Goal: Task Accomplishment & Management: Complete application form

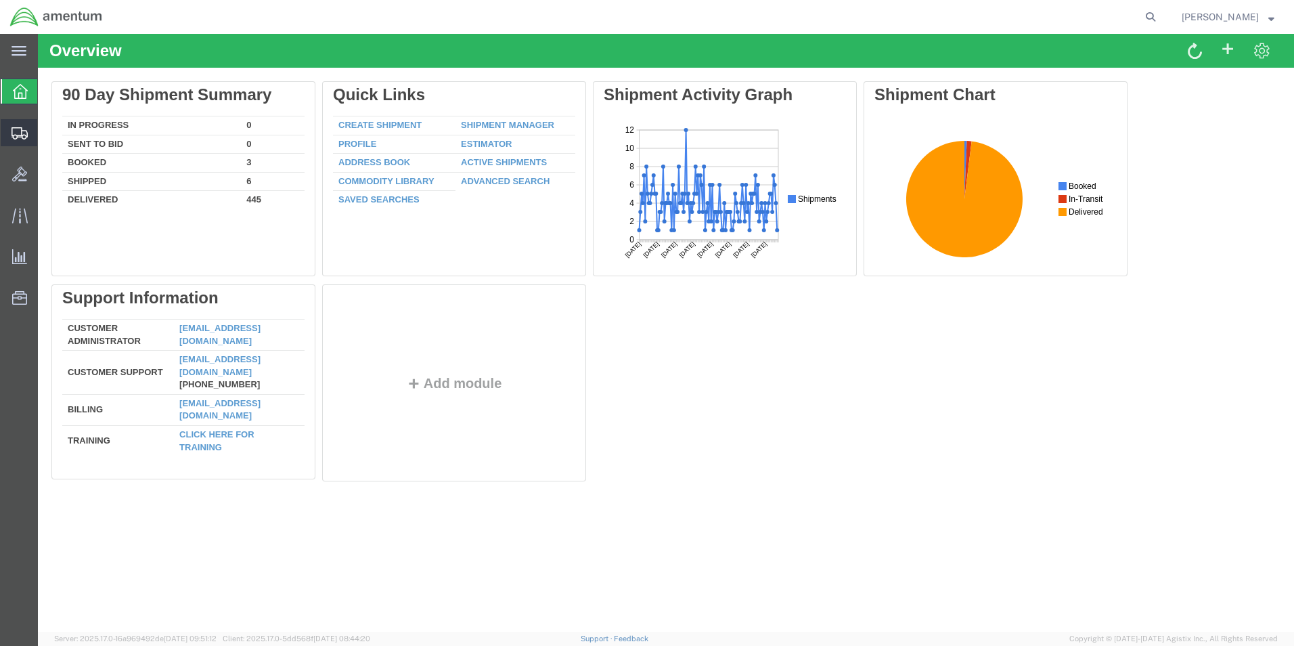
click at [0, 0] on span "Create Shipment" at bounding box center [0, 0] width 0 height 0
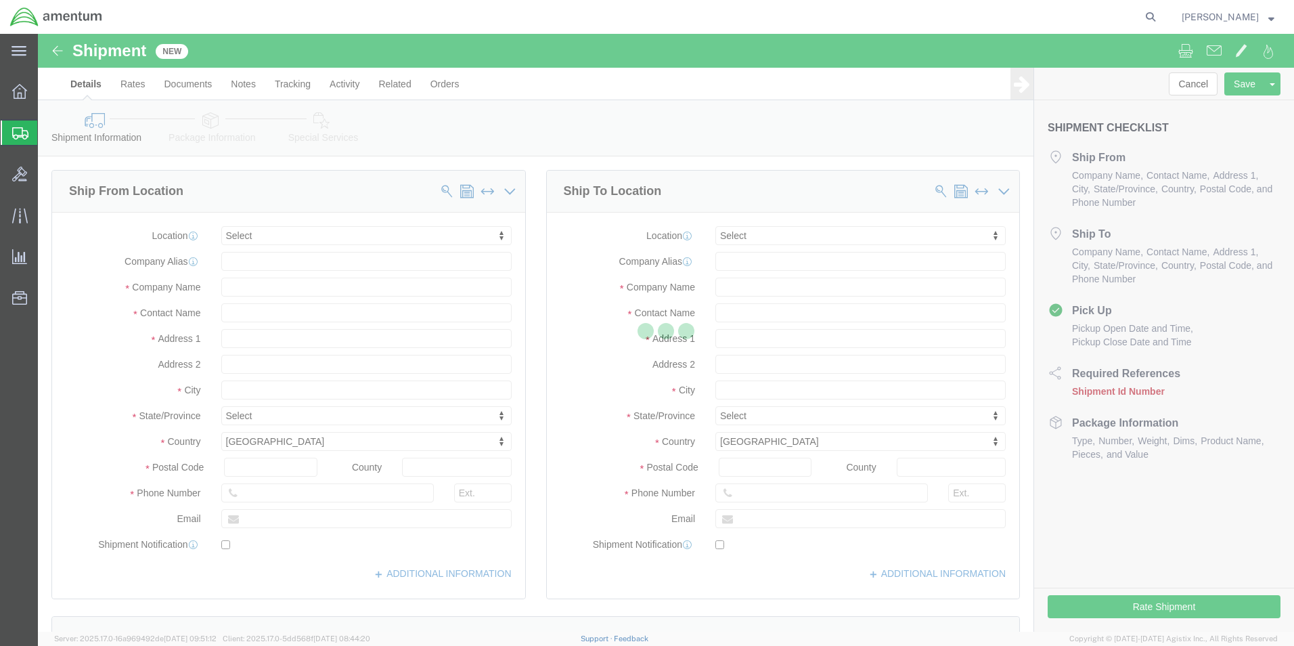
select select
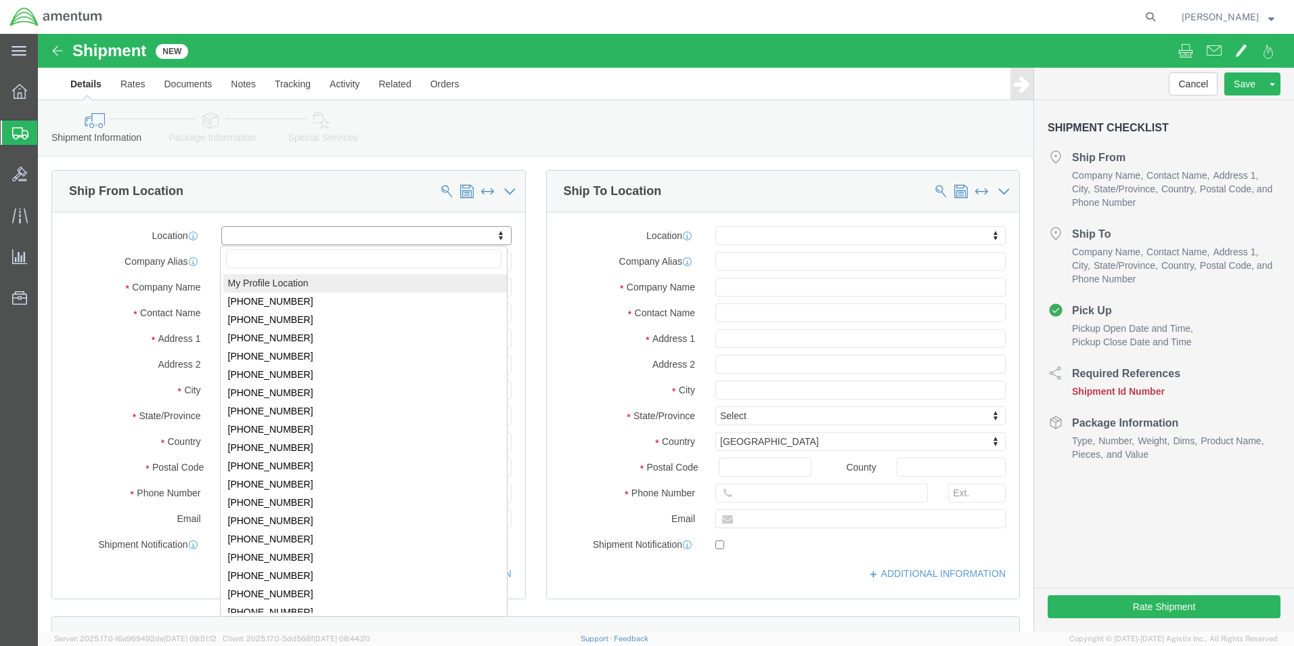
select select "MYPROFILE"
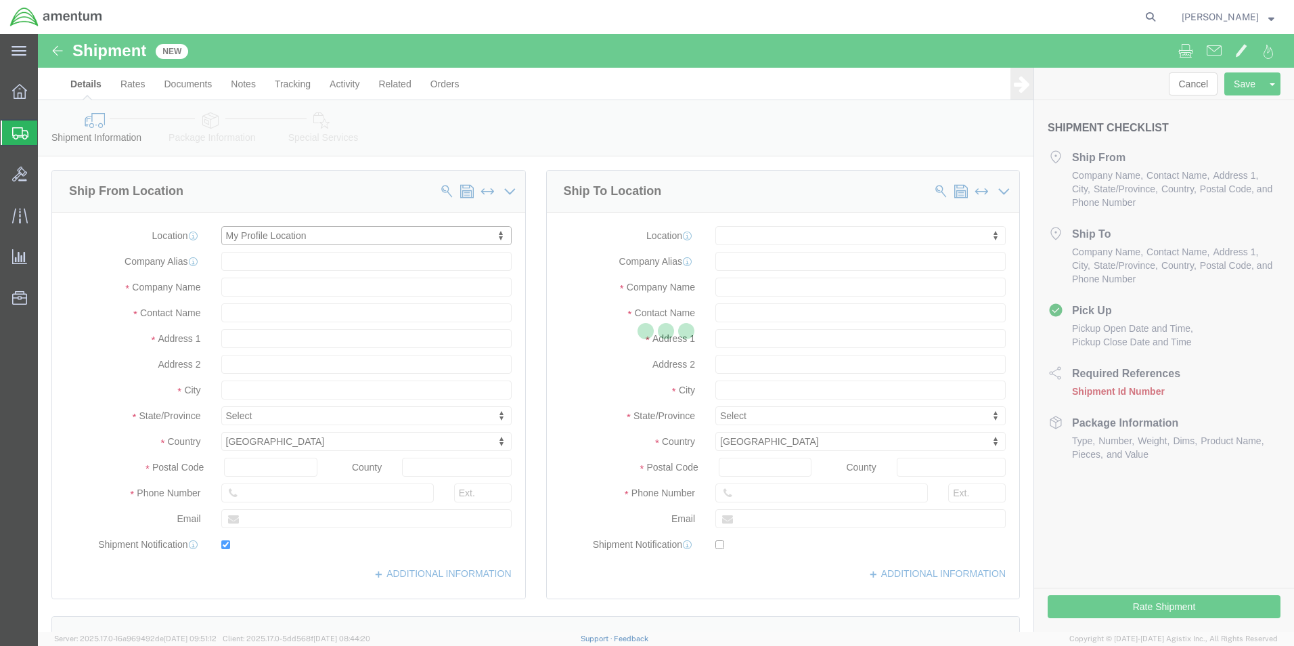
type input "7685 Pogo Row"
type input "92154"
type input "619-710-4427"
type input "robyn.a.williams@associates.cbp.dhs.gov"
checkbox input "true"
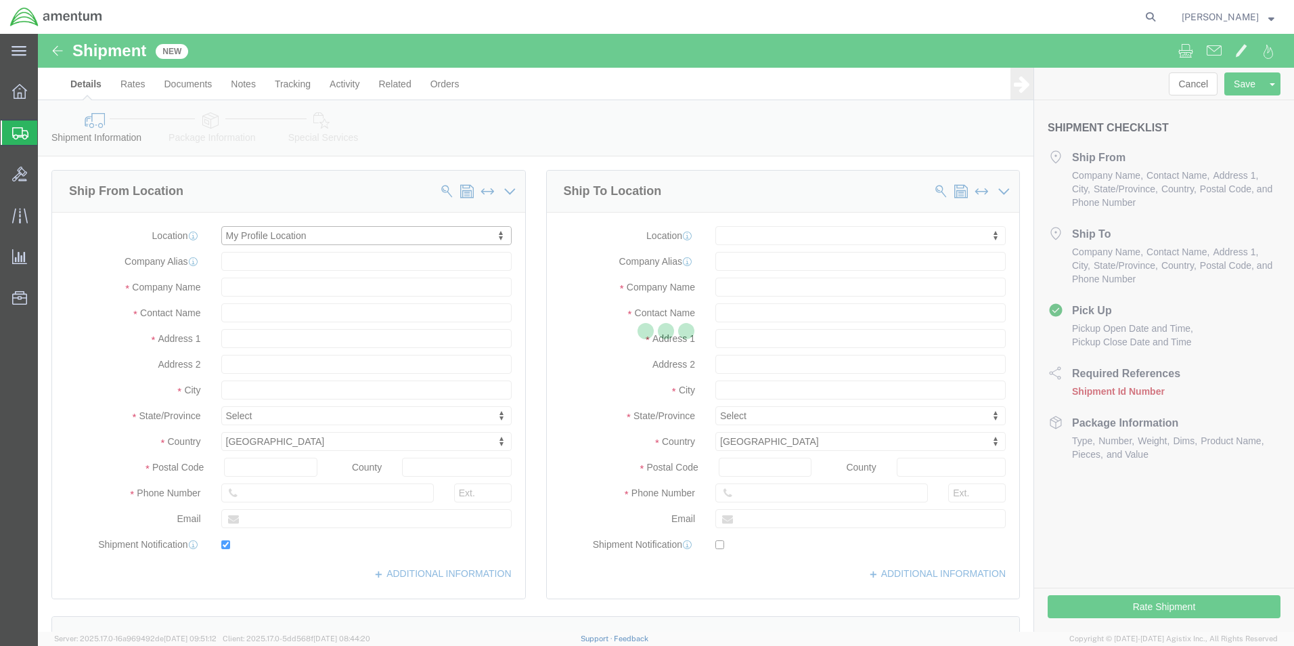
type input "Amentum Services, Inc."
type input "Robyn Williams"
type input "San Diego"
select select "CA"
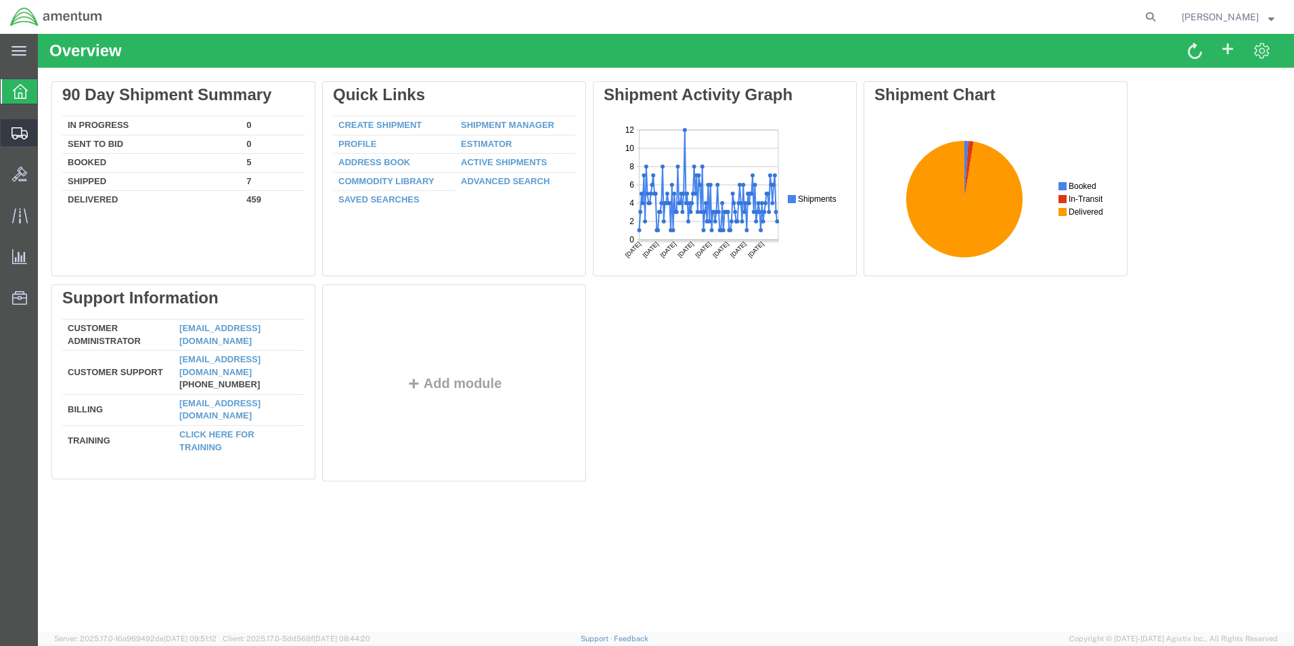
click at [0, 0] on span "Create Shipment" at bounding box center [0, 0] width 0 height 0
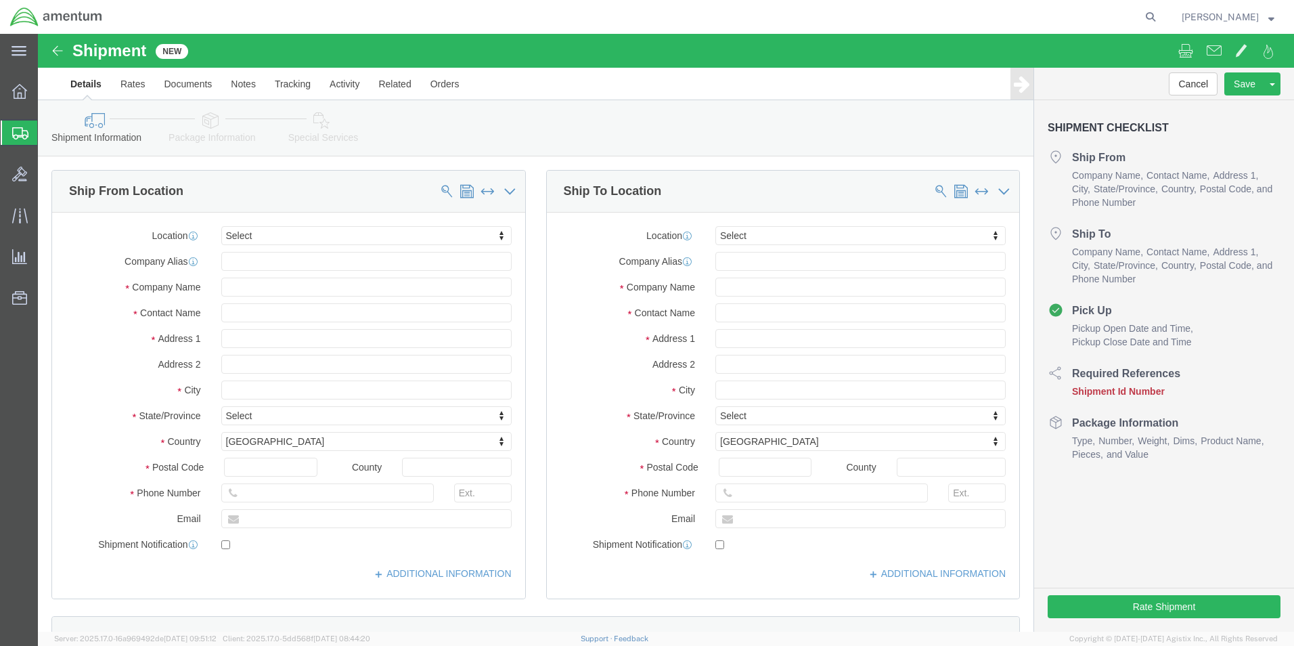
select select
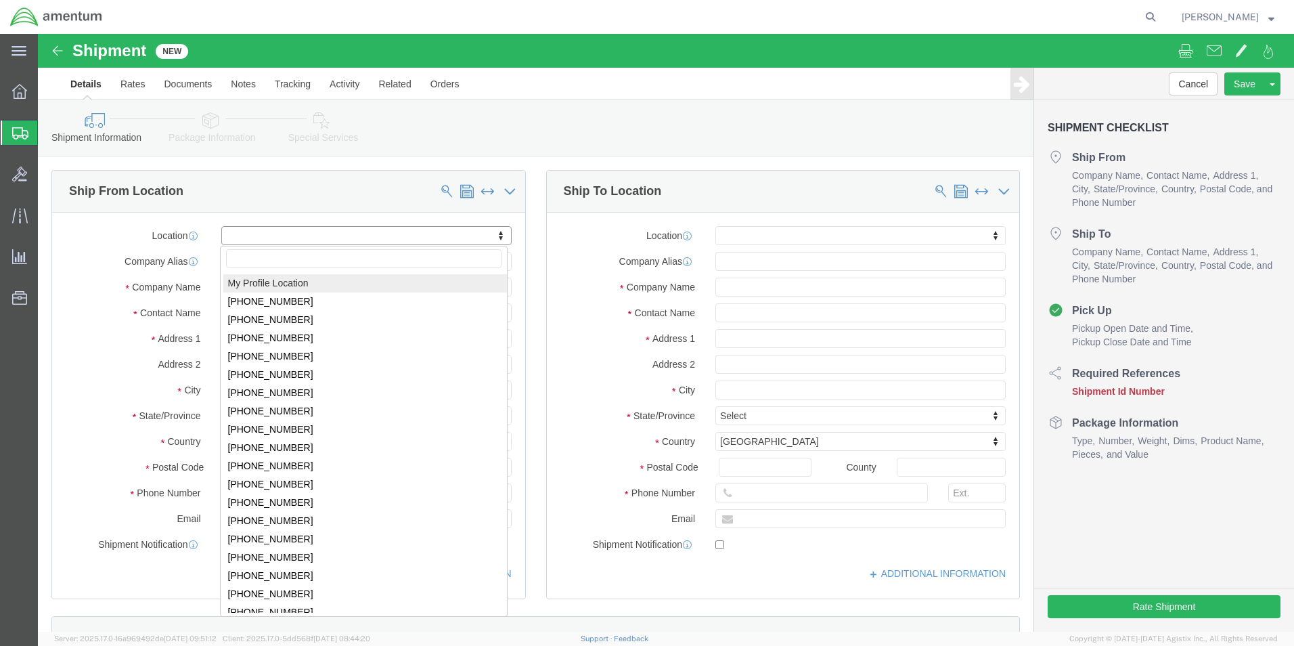
select select "MYPROFILE"
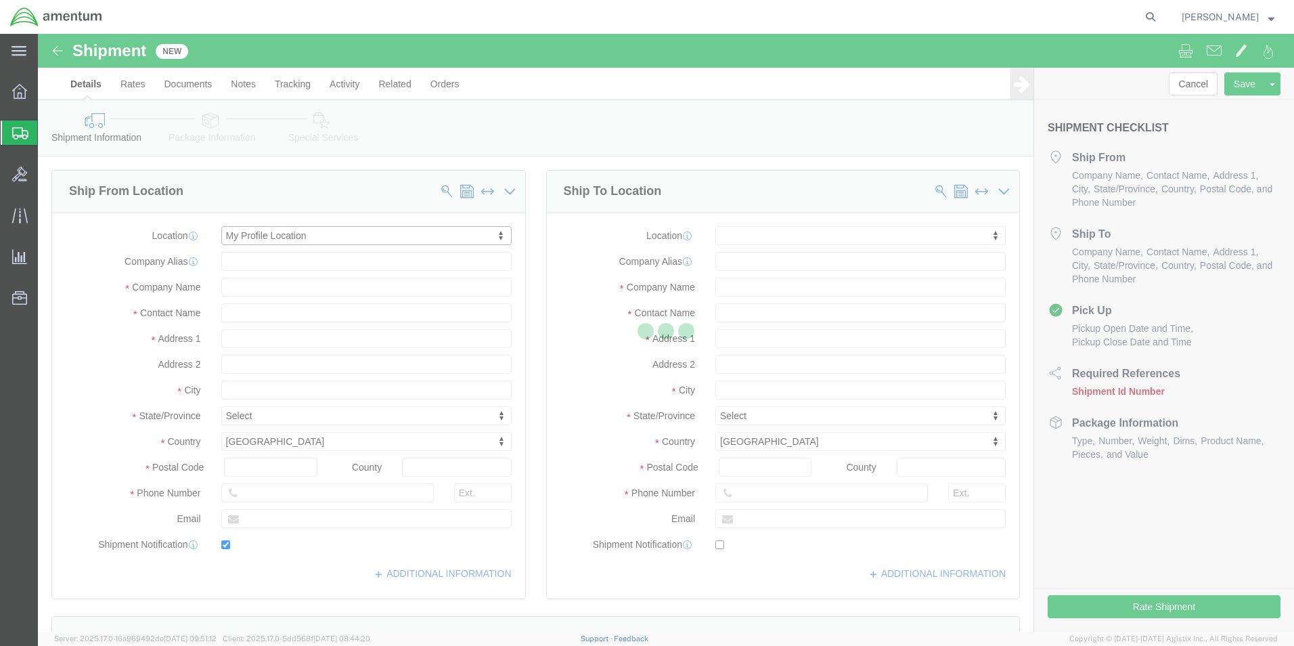
type input "Amentum Services, Inc."
type input "Robyn Williams"
type input "7685 Pogo Row"
type input "San Diego"
type input "92154"
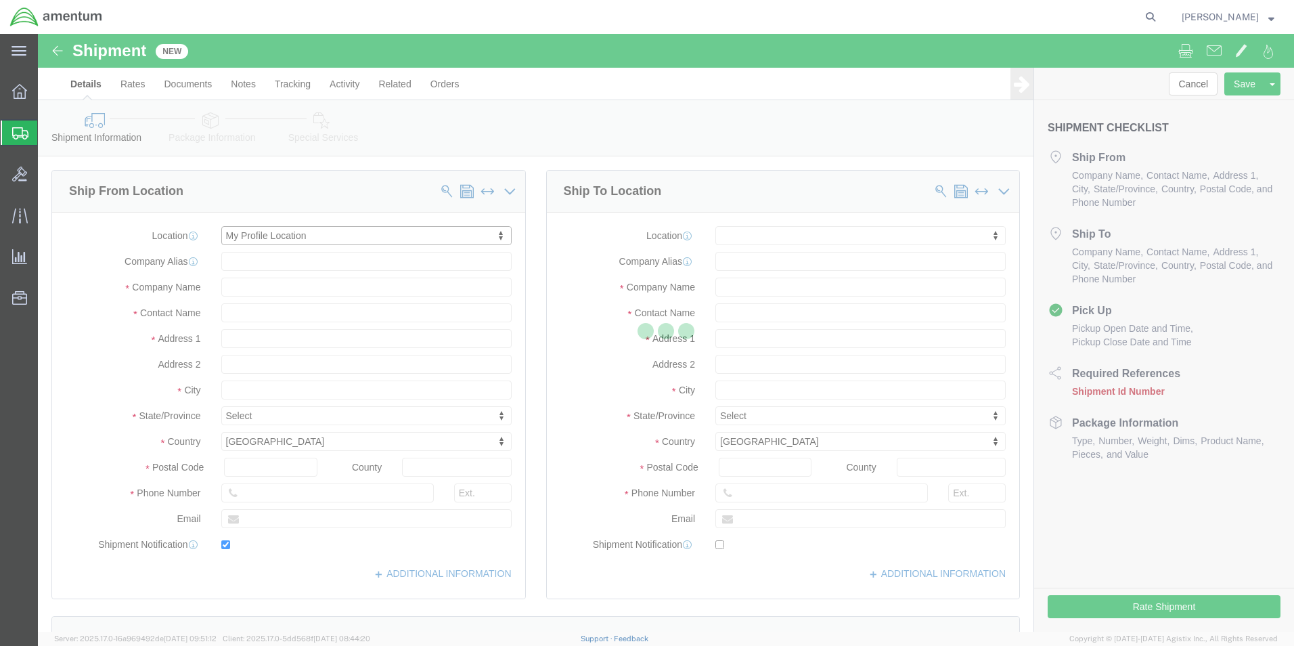
type input "619-710-4427"
type input "robyn.a.williams@associates.cbp.dhs.gov"
checkbox input "true"
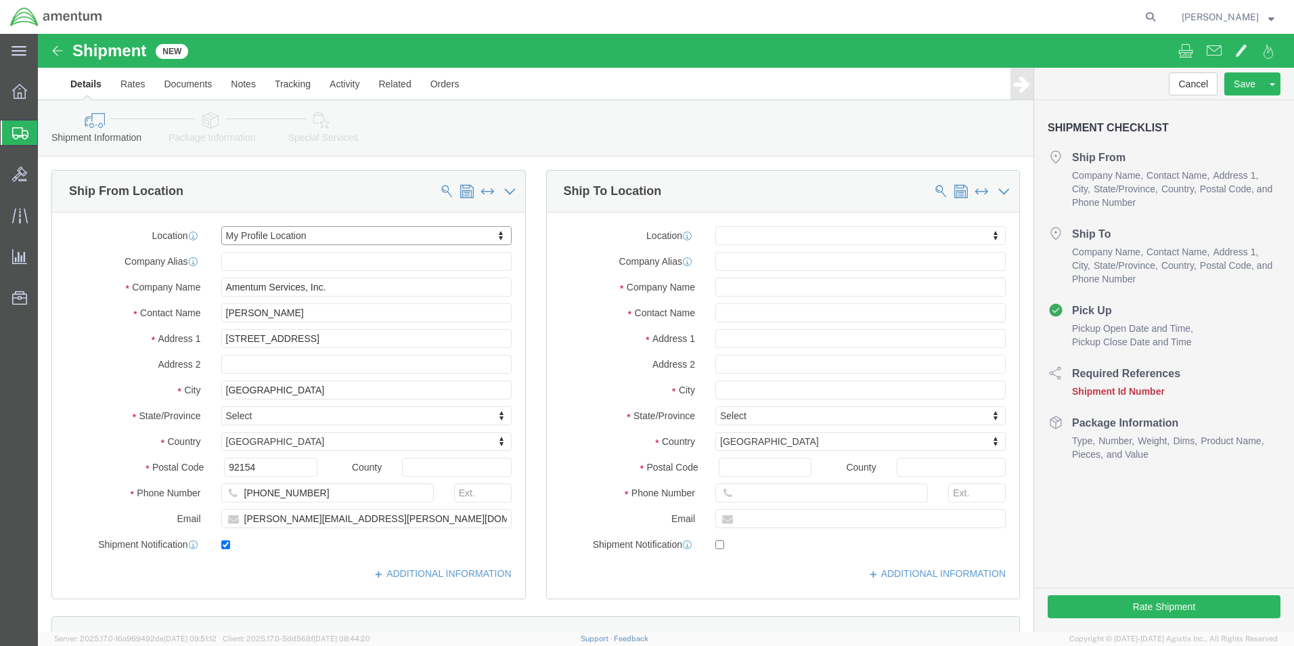
select select "CA"
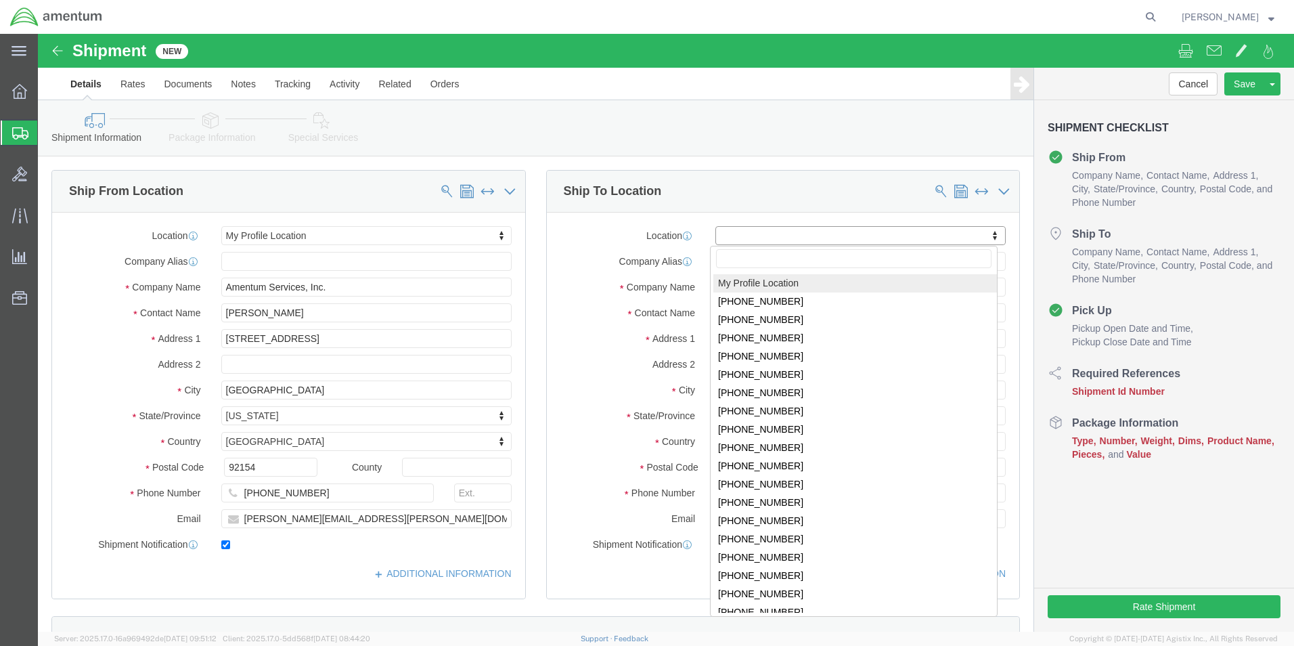
click input "text"
drag, startPoint x: 625, startPoint y: 249, endPoint x: 636, endPoint y: 245, distance: 11.6
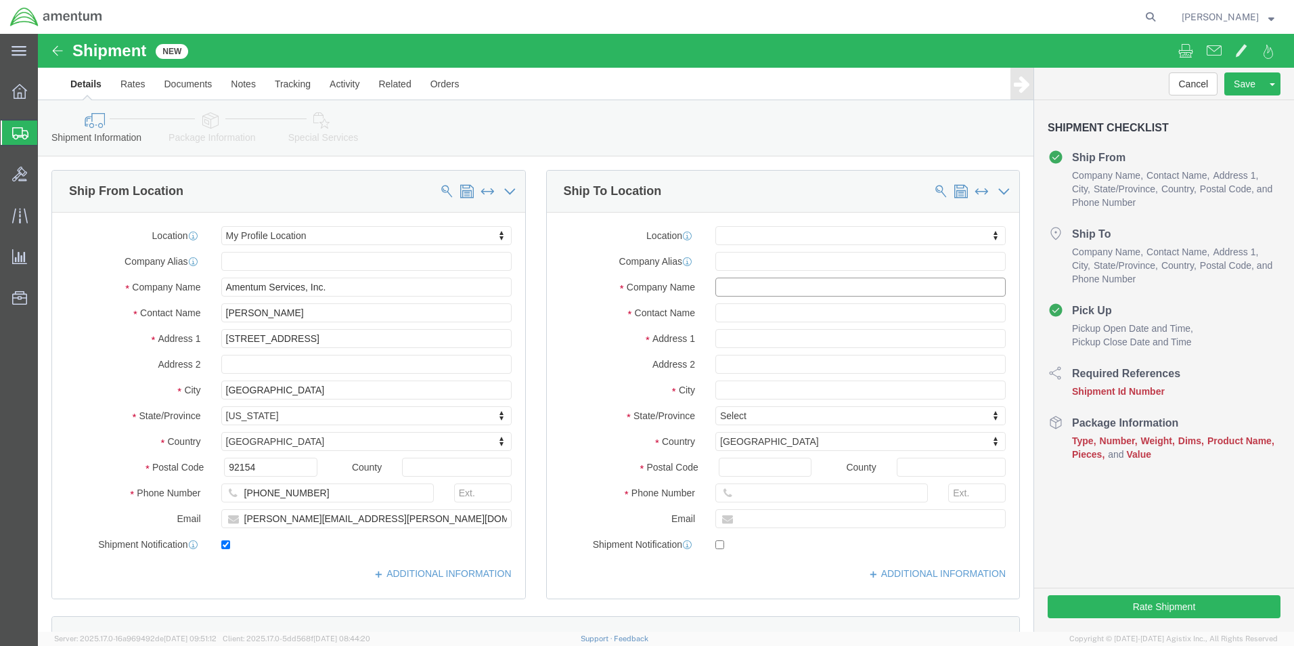
click input "text"
type input "T"
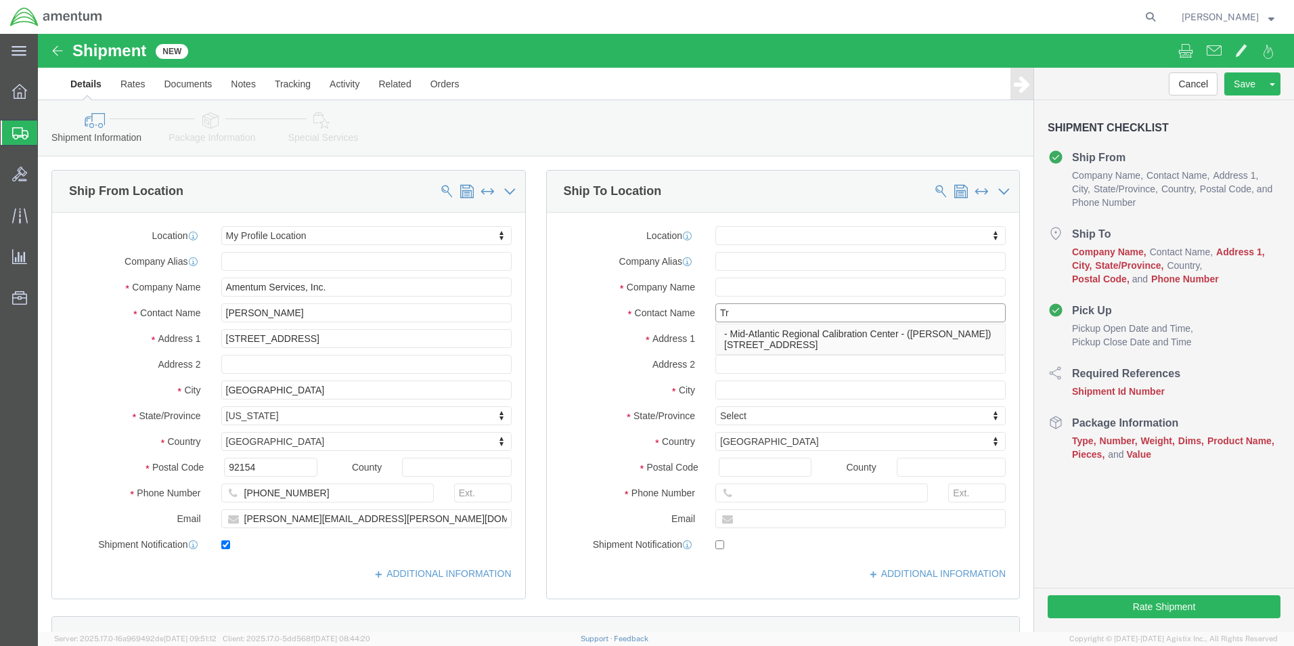
type input "T"
type input "Trakka Corp"
click input "text"
type input "O"
type input "T"
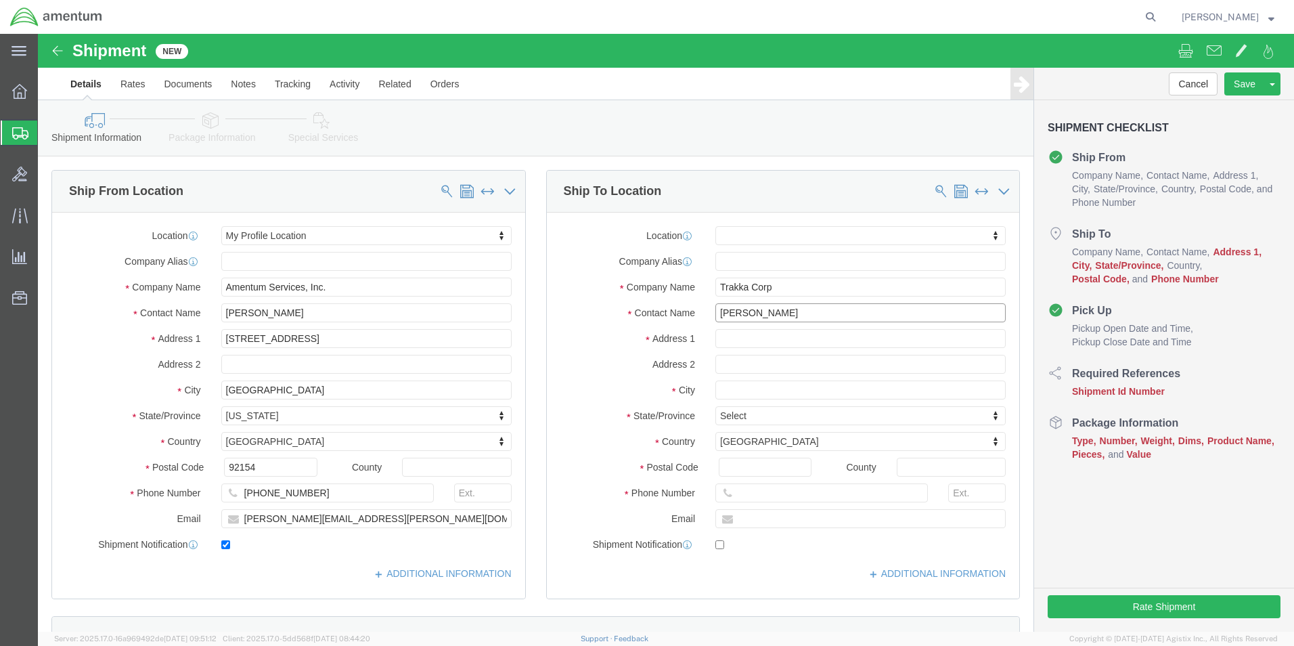
type input "Ozzie Colon-Vega"
type input "4725 Lena Road"
select select
type input "Unit 3"
type input "Bradenton"
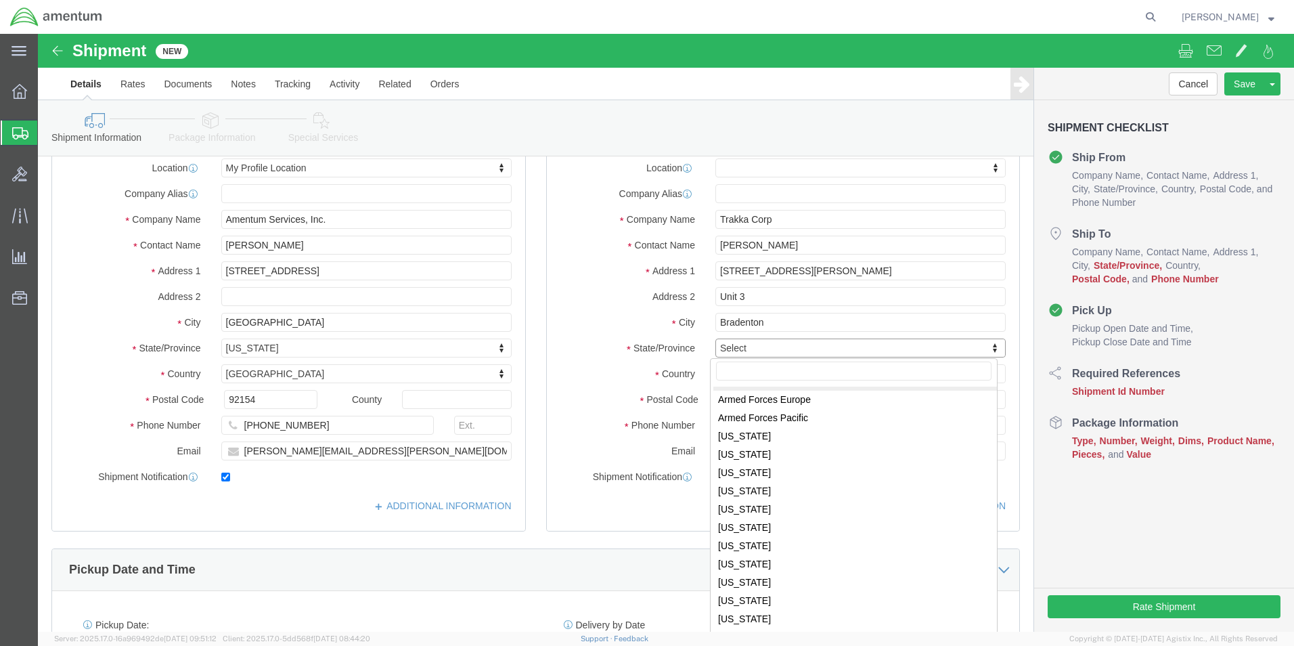
scroll to position [135, 0]
select select
select select "FL"
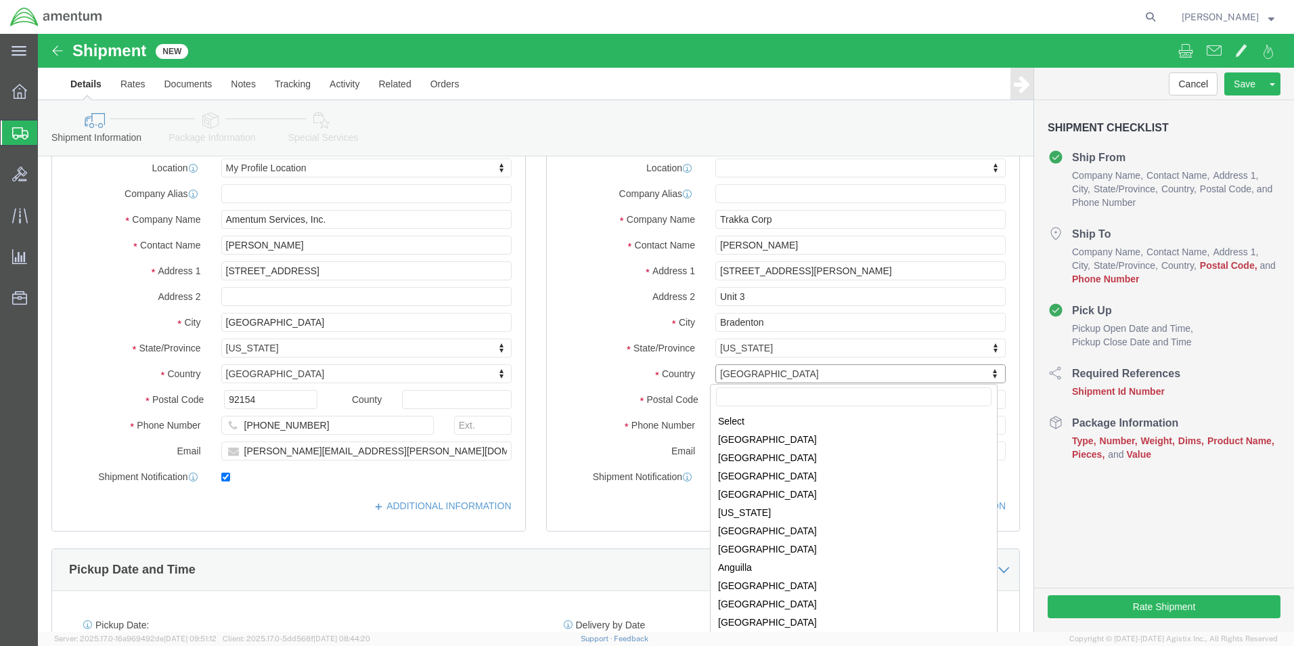
scroll to position [4114, 0]
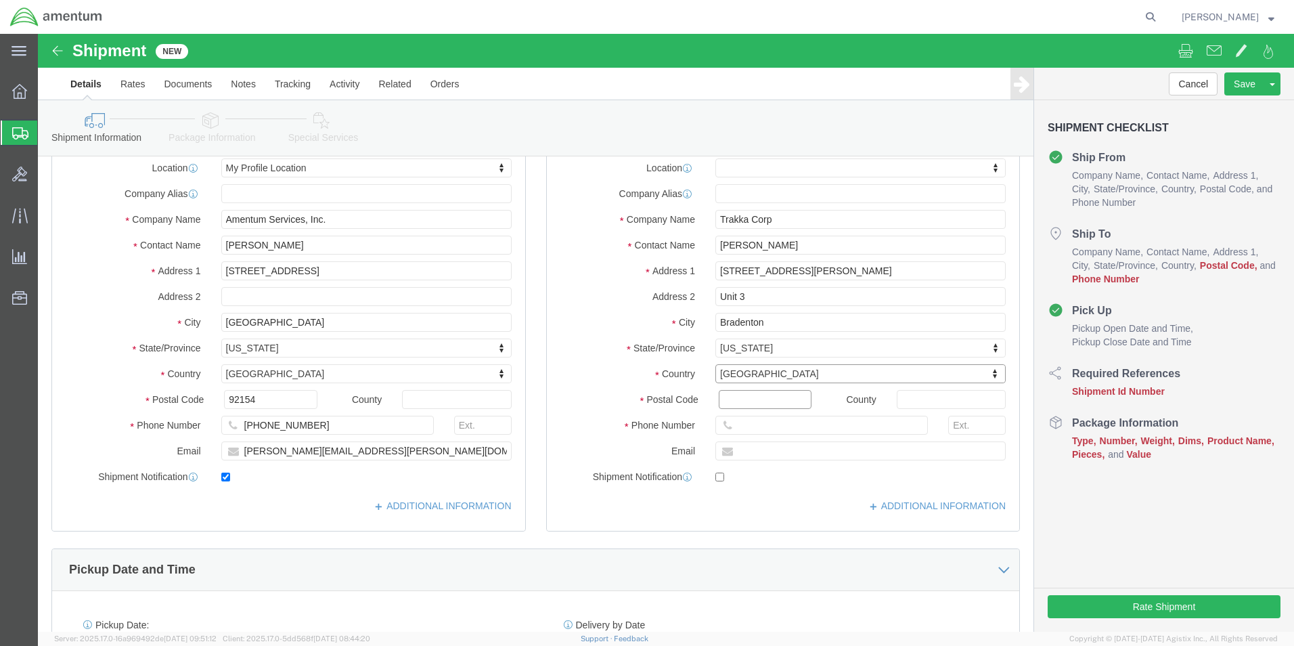
click input "Postal Code"
type input "34211"
select select
click input "text"
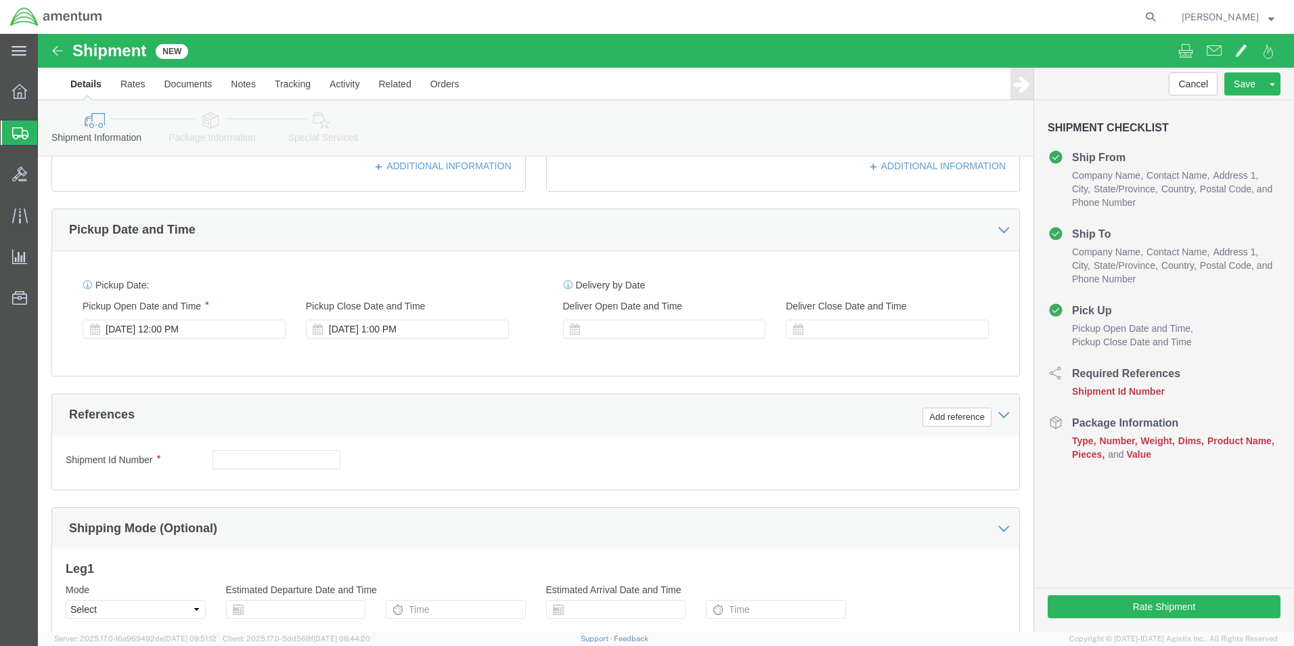
scroll to position [474, 0]
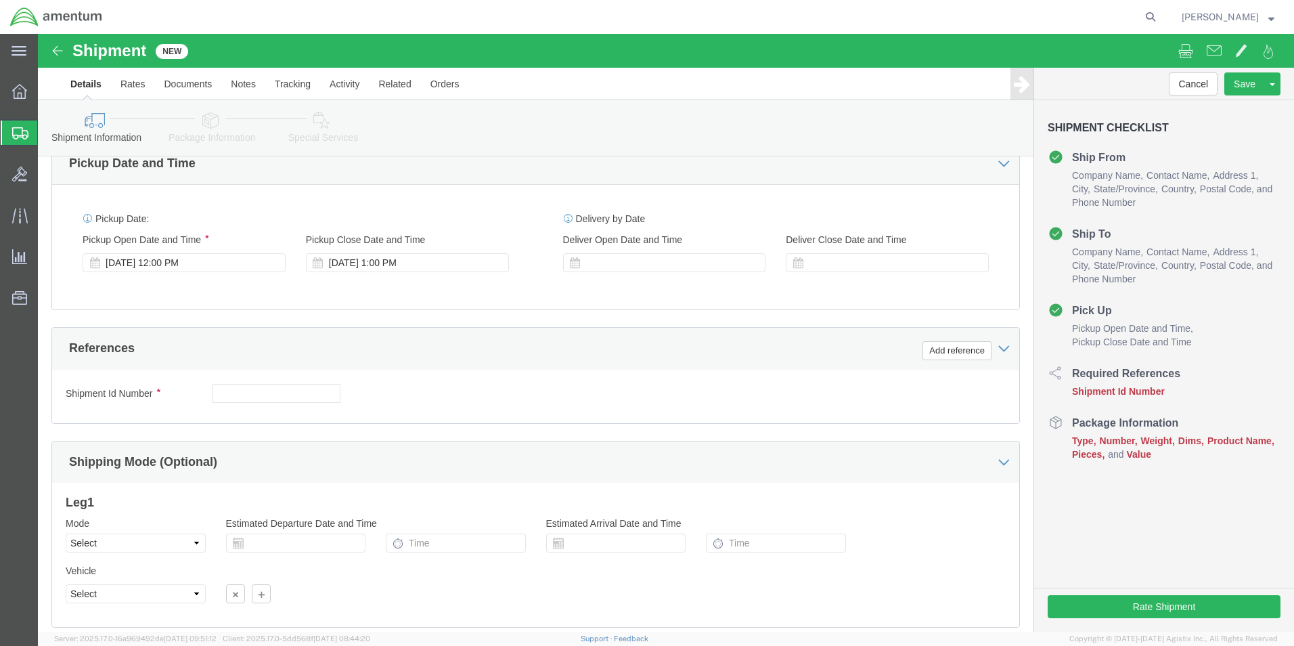
type input "941-500-5158"
click input "text"
type input "CBP0043302// RMA SRO-002611"
click button "Add reference"
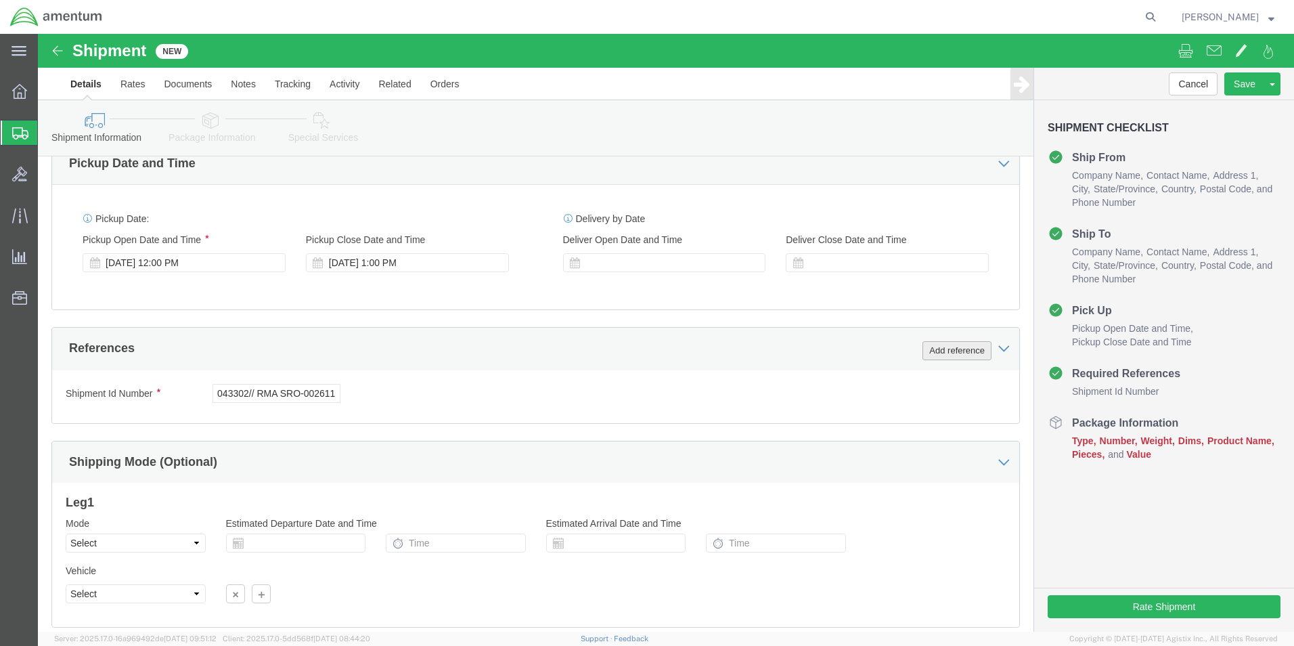
scroll to position [0, 0]
click select "Select Account Type Activity ID Airline Appointment Number ASN Batch Request # …"
select select "DEPT"
click select "Select Account Type Activity ID Airline Appointment Number ASN Batch Request # …"
click input "text"
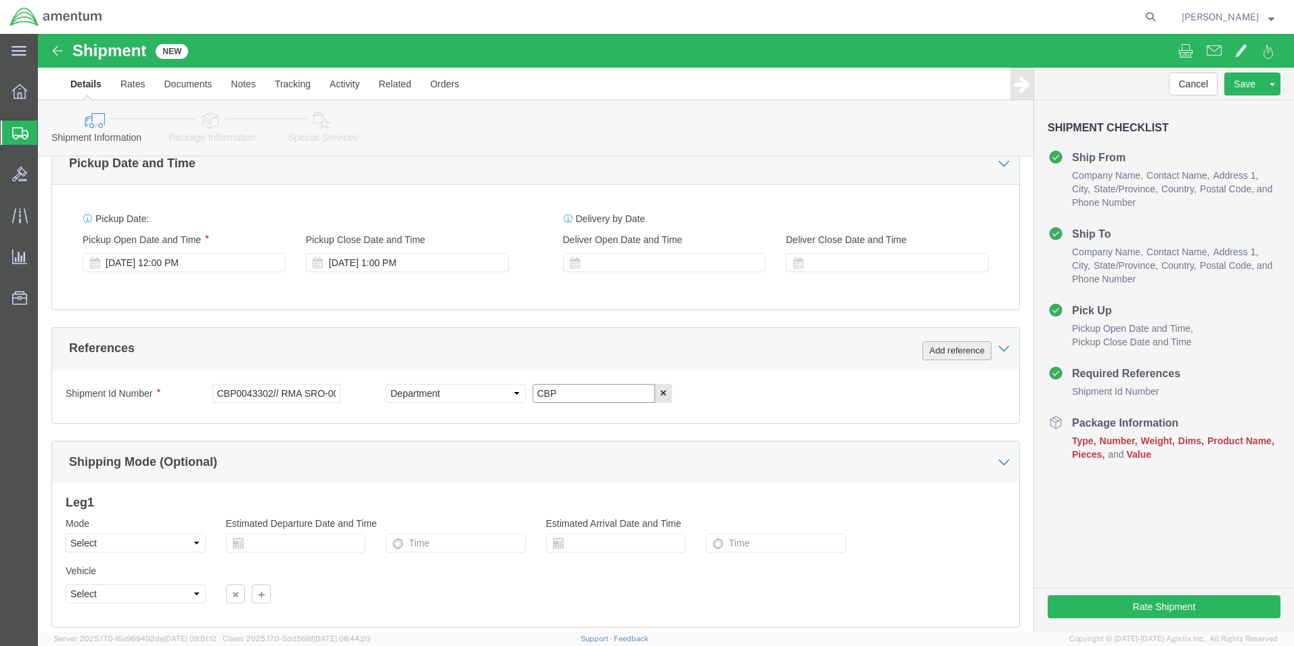
type input "CBP"
click button "Add reference"
click select "Select Account Type Activity ID Airline Appointment Number ASN Batch Request # …"
select select "PROJNUM"
click select "Select Account Type Activity ID Airline Appointment Number ASN Batch Request # …"
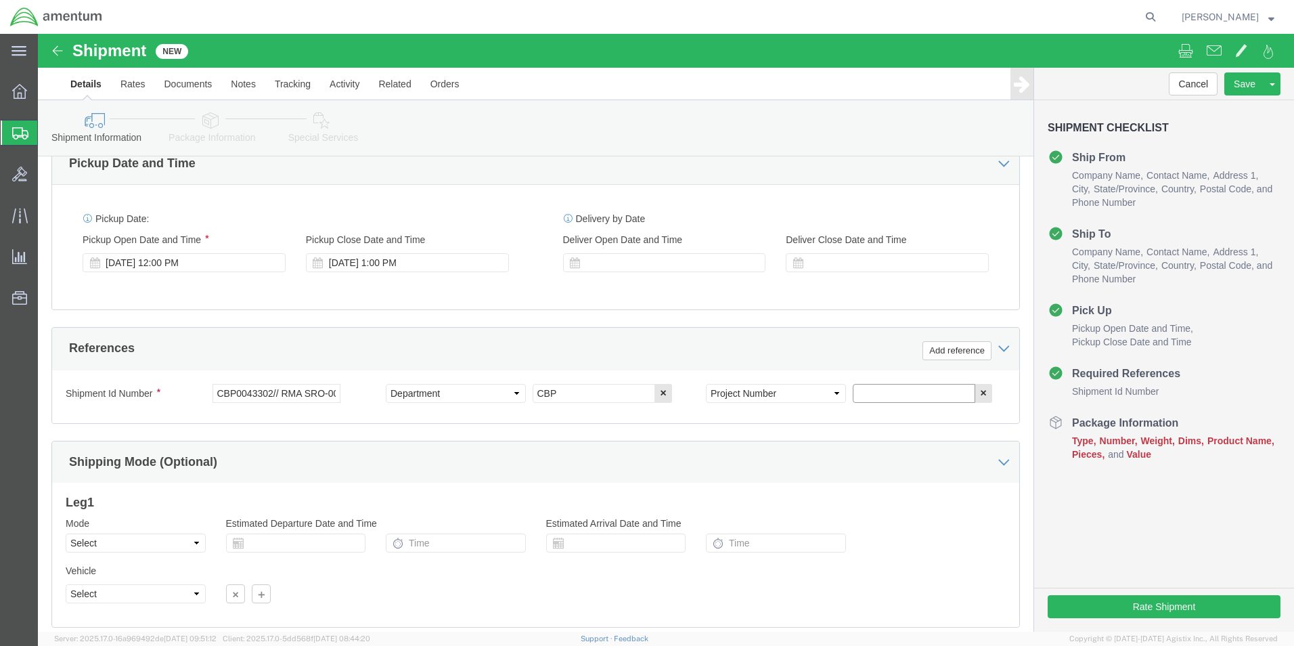
click input "text"
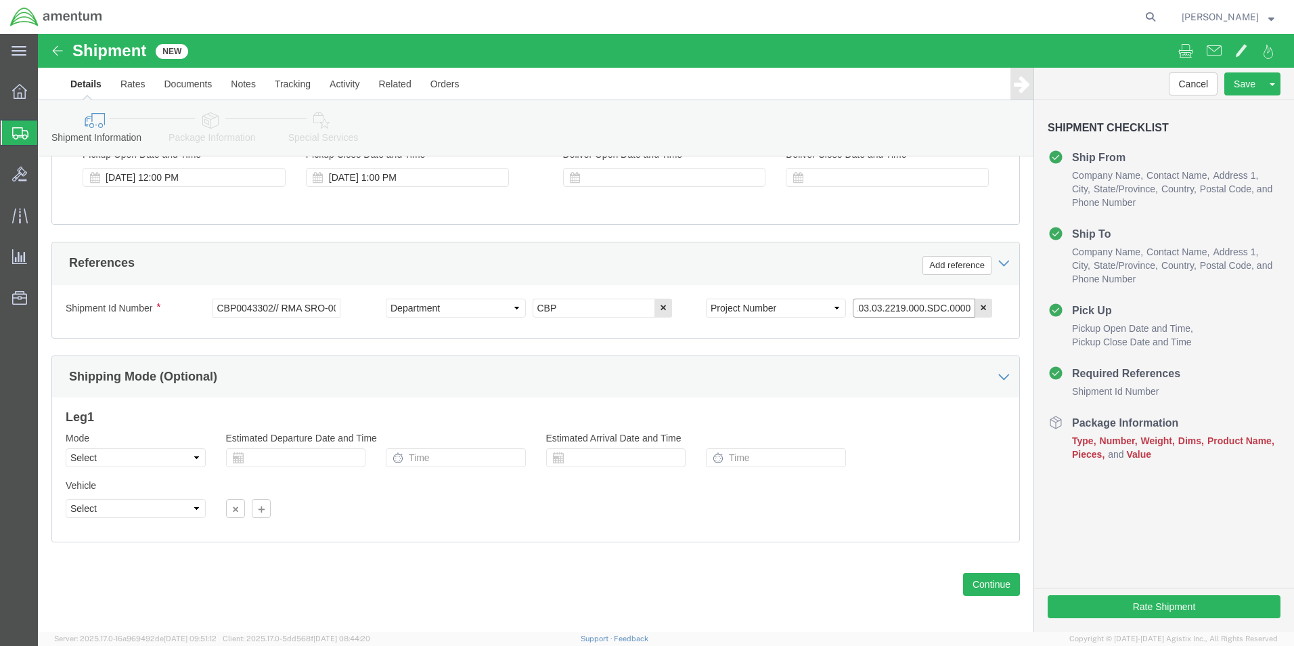
scroll to position [564, 0]
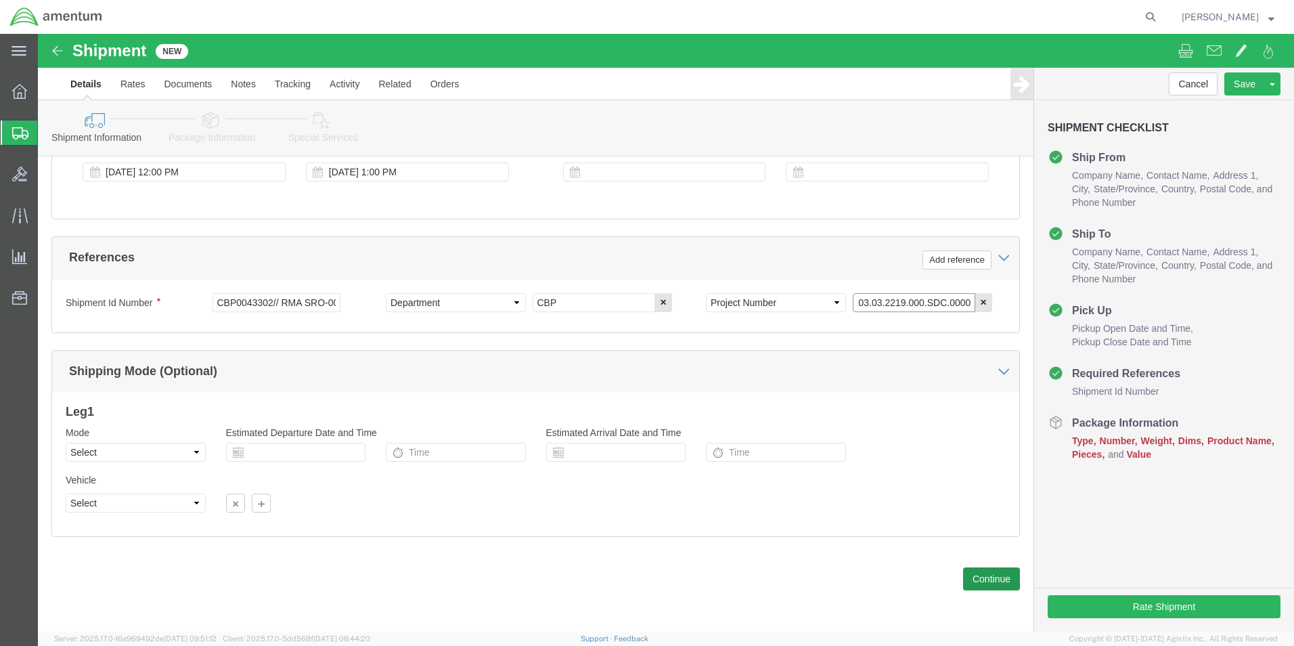
type input "6118.03.03.2219.000.SDC.0000"
click button "Continue"
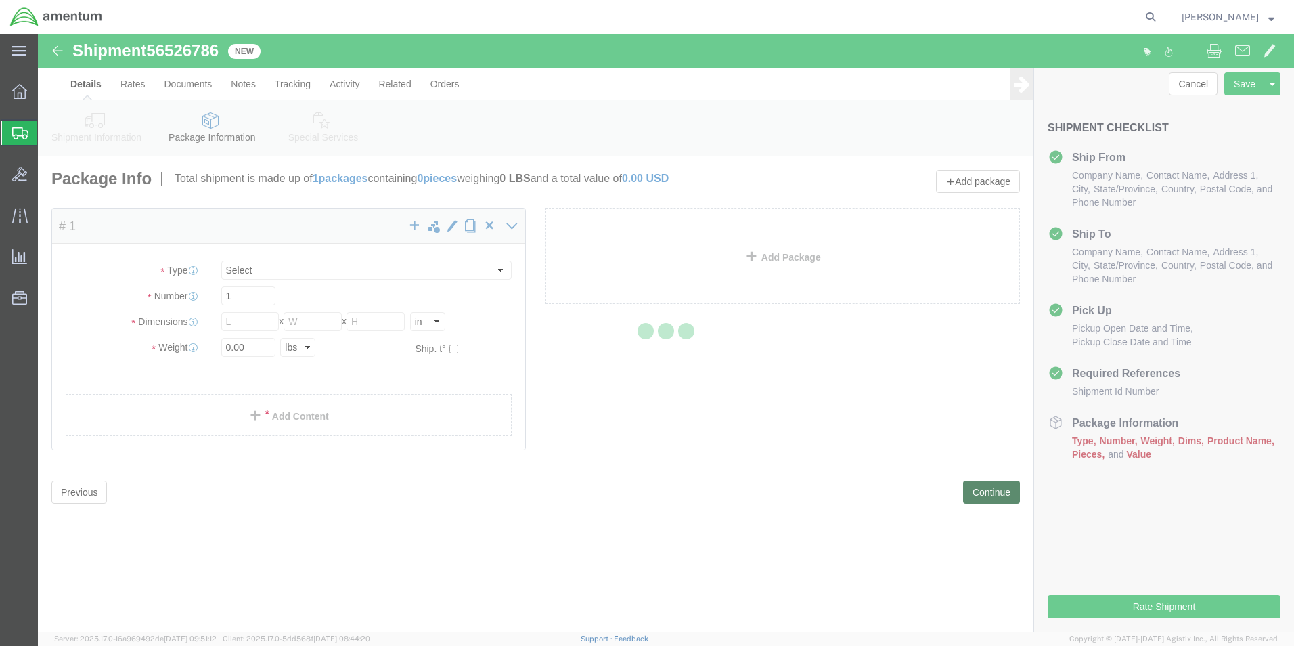
select select "CBOX"
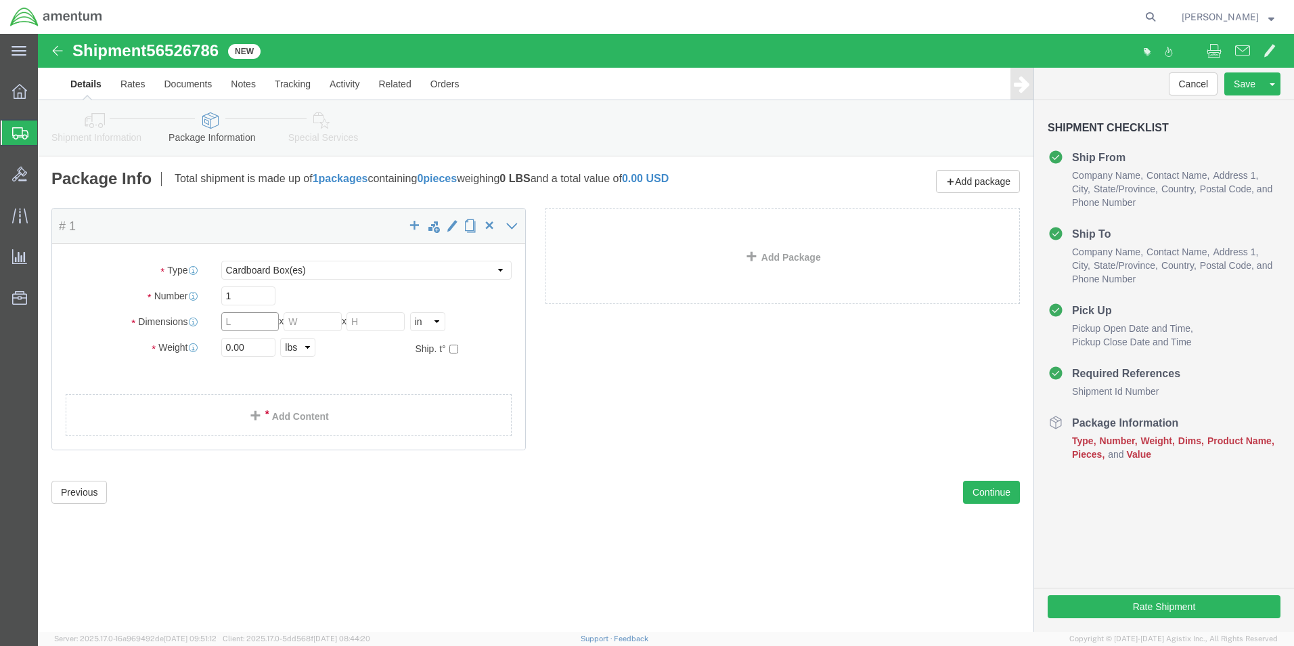
click input "text"
type input "10"
click input "0.00"
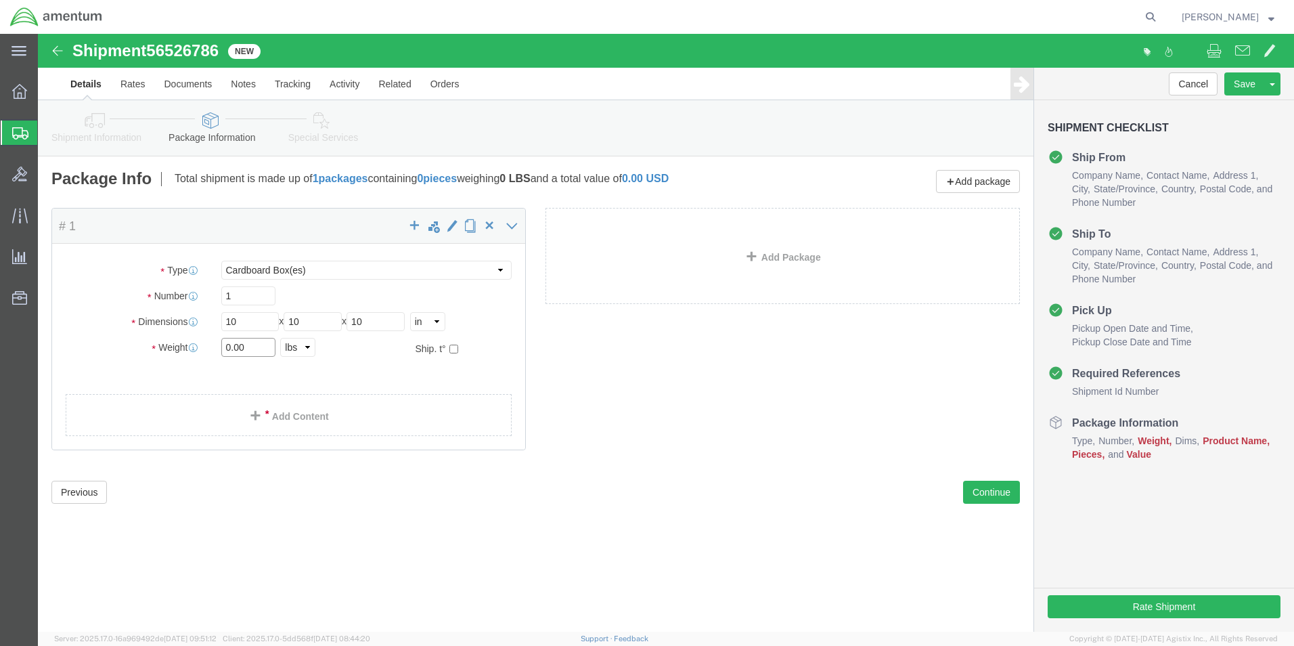
click input "0.00"
type input "2"
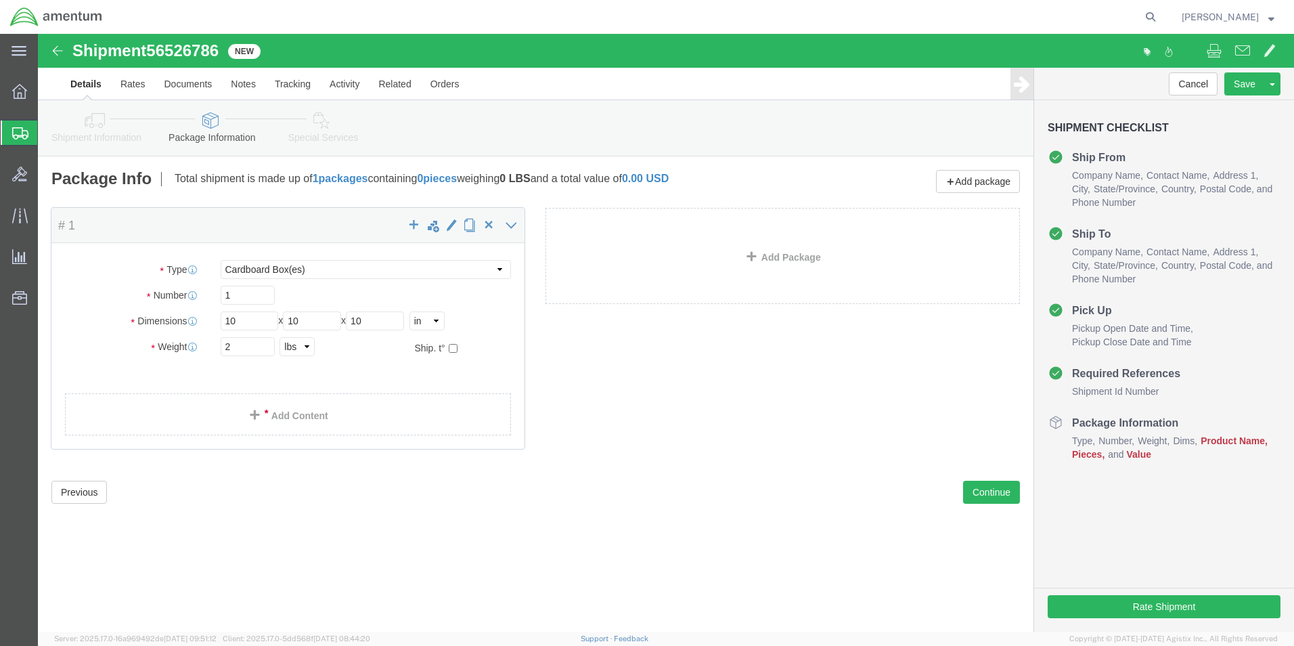
click div "Package Content # 1 x Package Type Select BCK Boxes Bale(s) Basket(s) Bolt(s) B…"
click div
click span
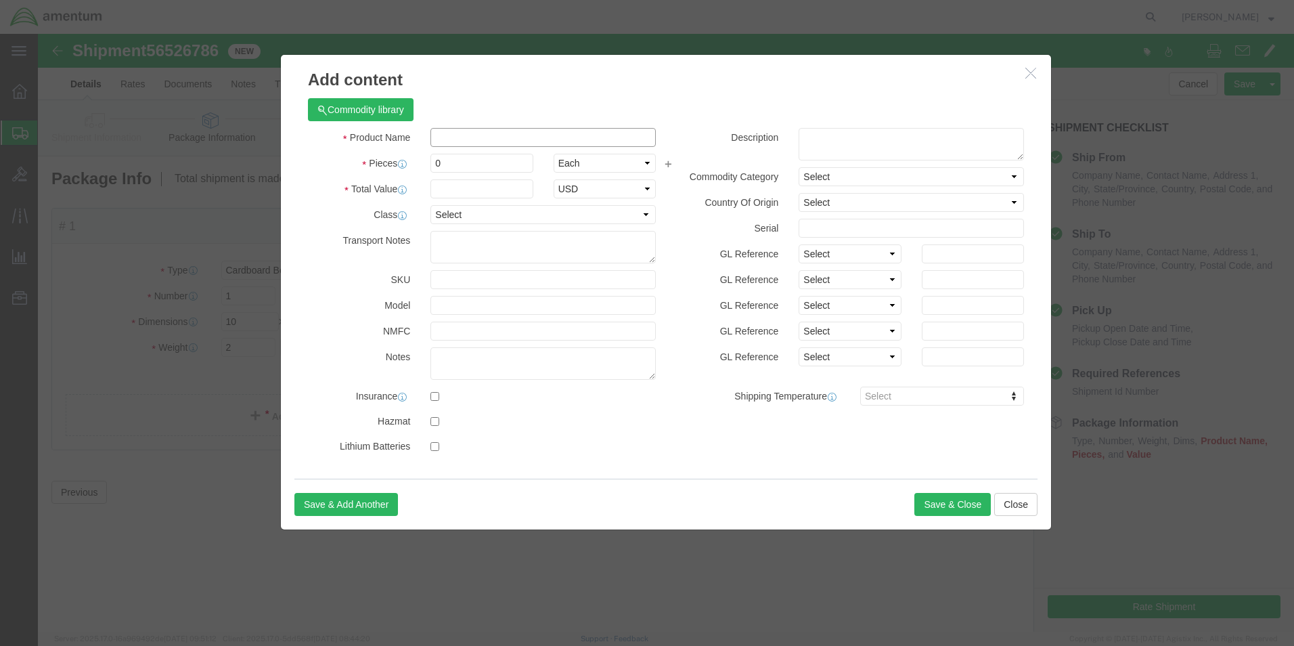
click input "text"
type input "HAND CONTROLLER"
type input "1"
type input "1500.00"
click button "Save & Close"
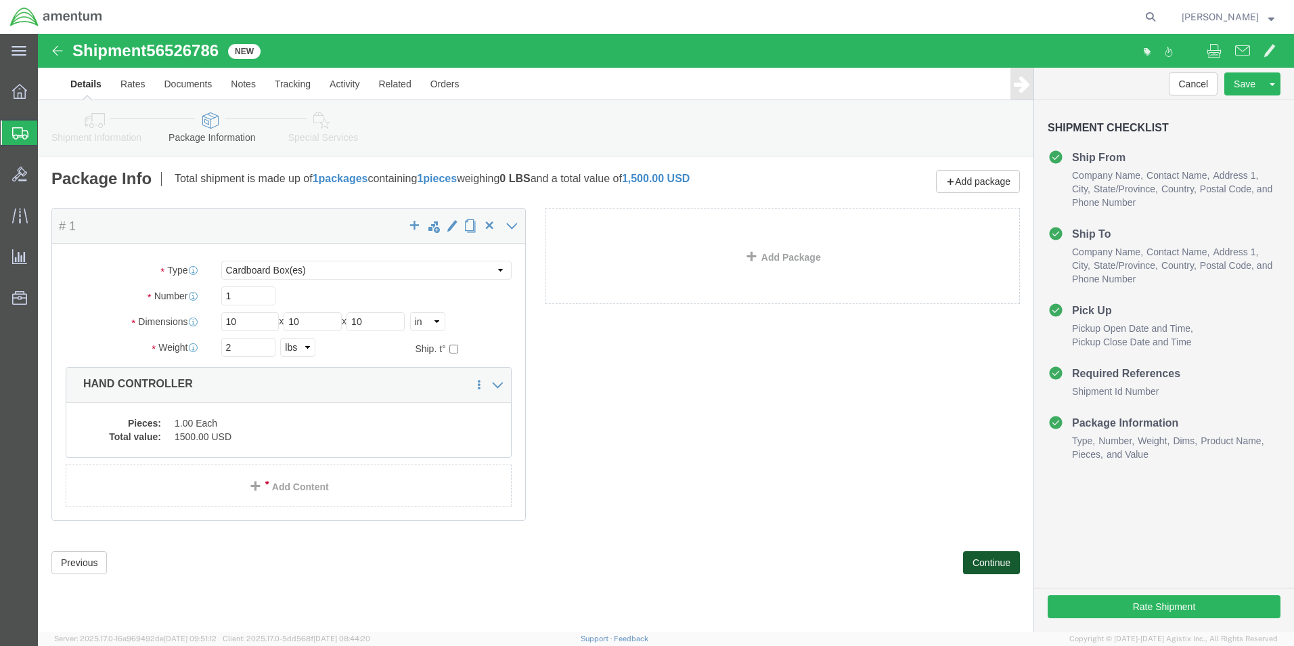
click button "Continue"
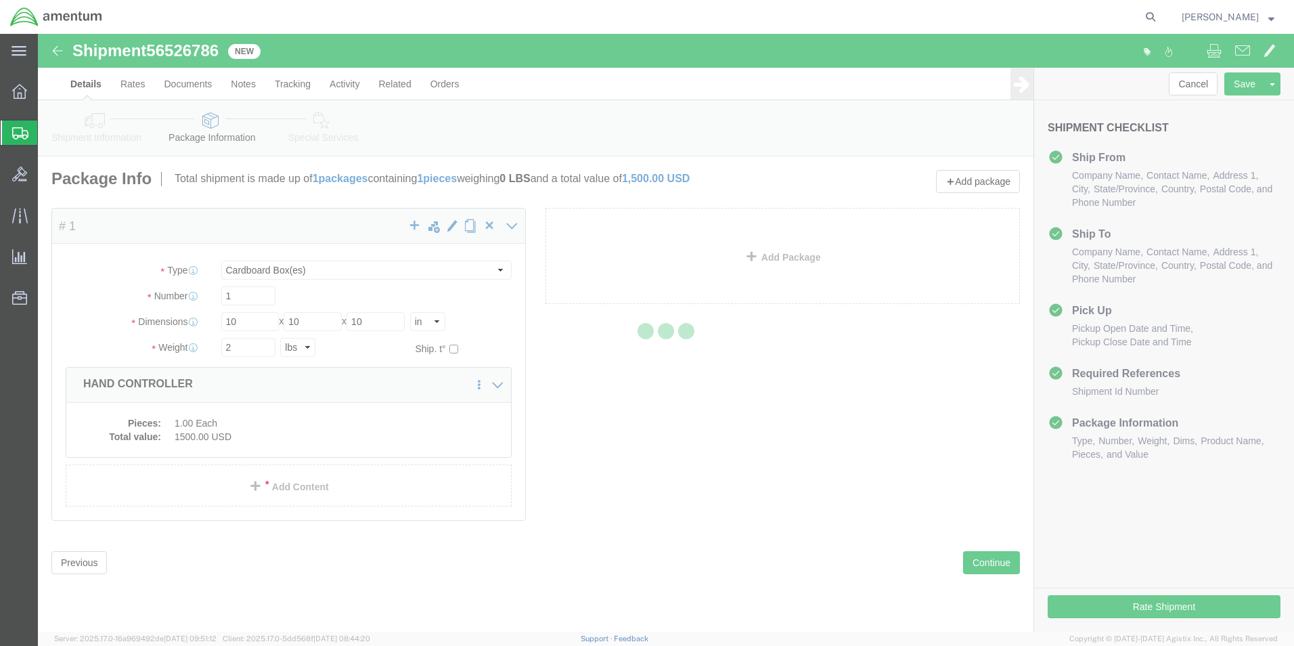
select select
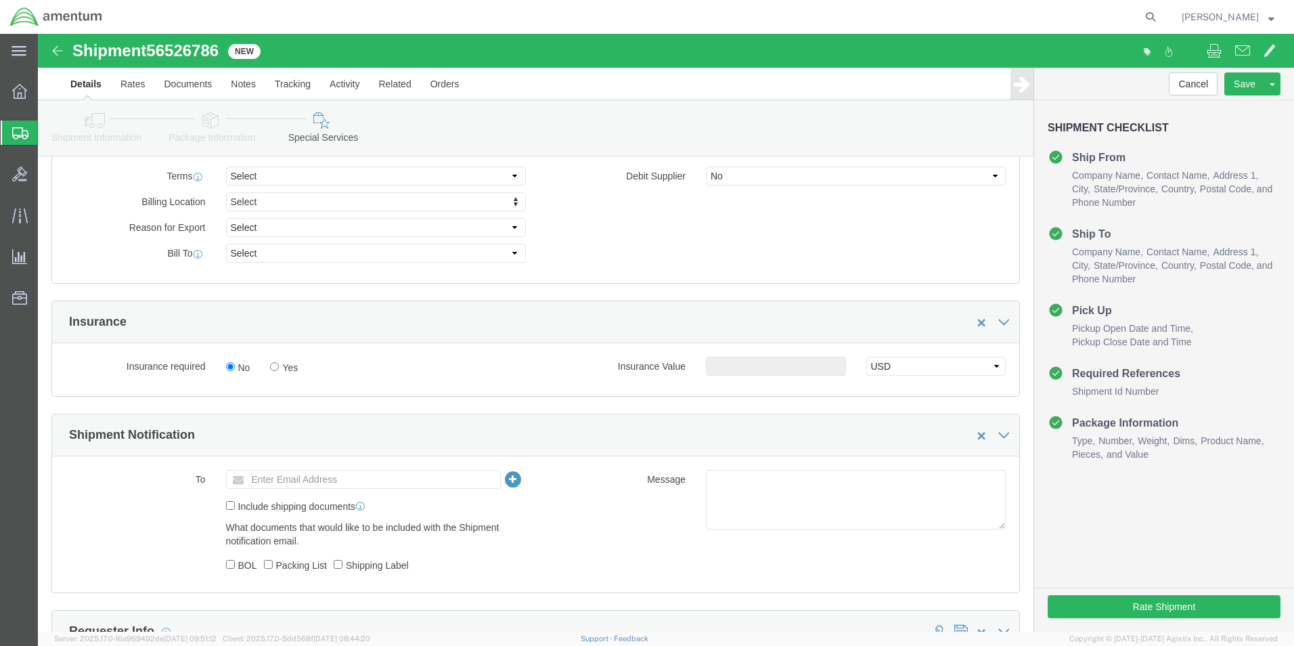
scroll to position [677, 0]
click input "text"
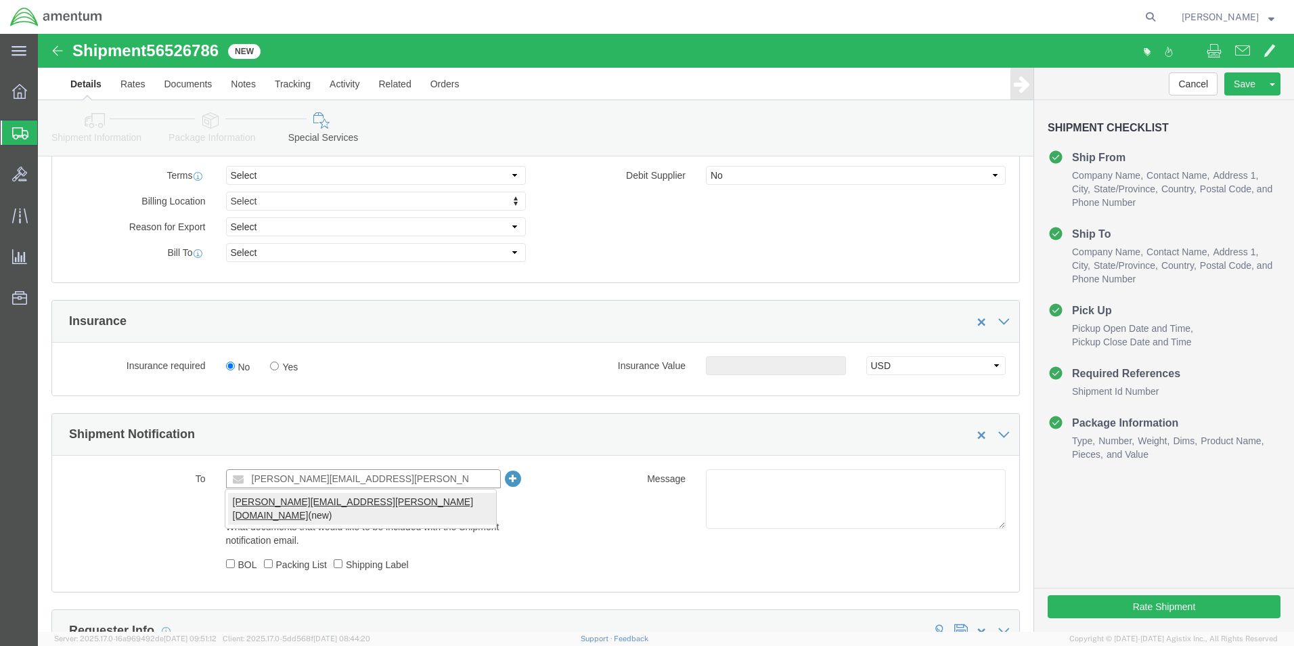
type input "ernesto.garcia@associates.cbp.dhs.gov"
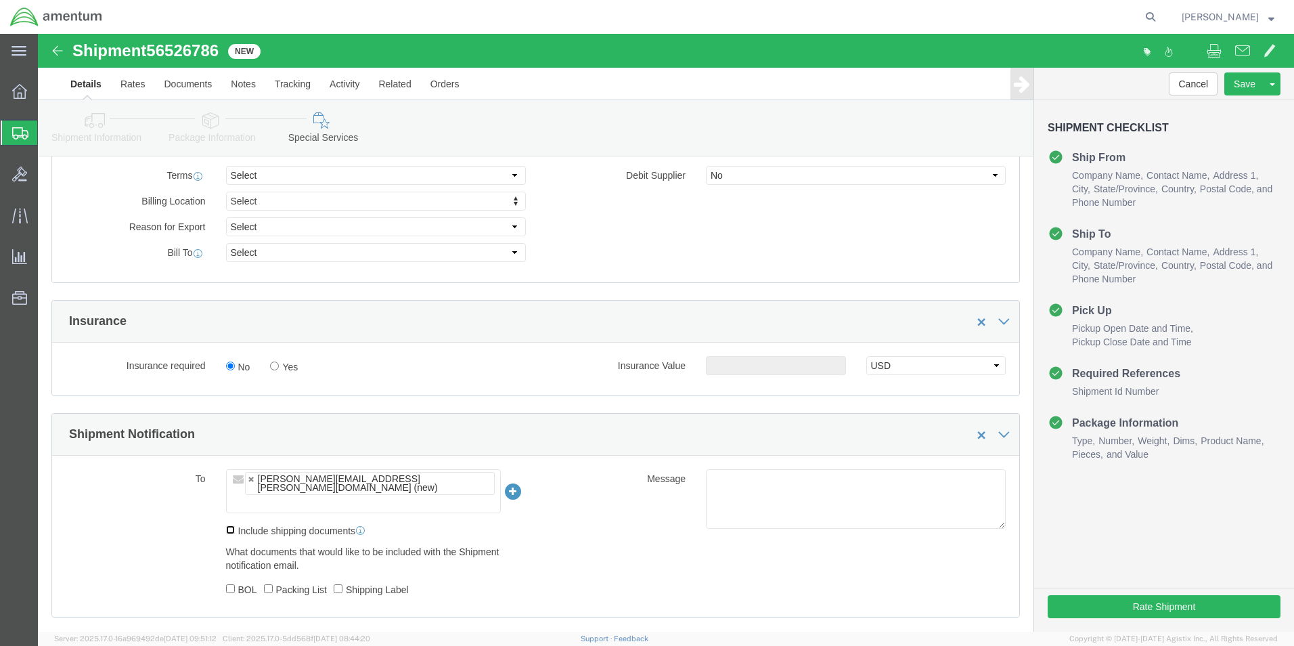
click input "Include shipping documents"
checkbox input "true"
click button "Rate Shipment"
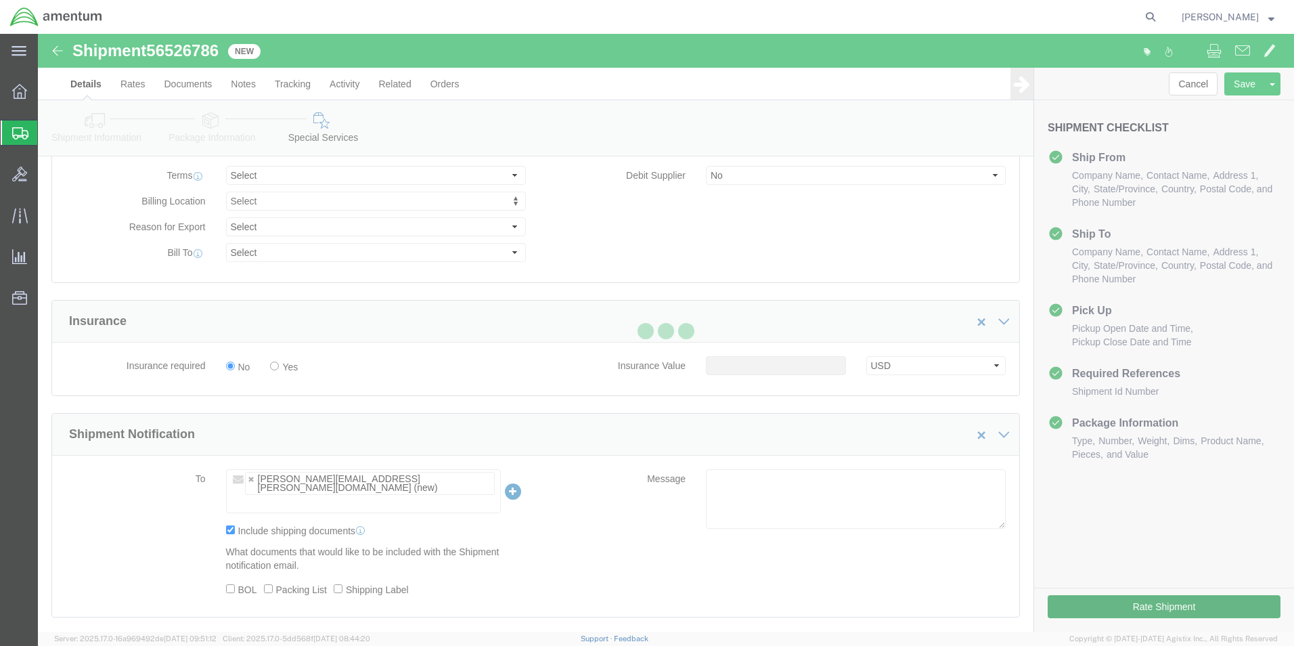
select select "49947"
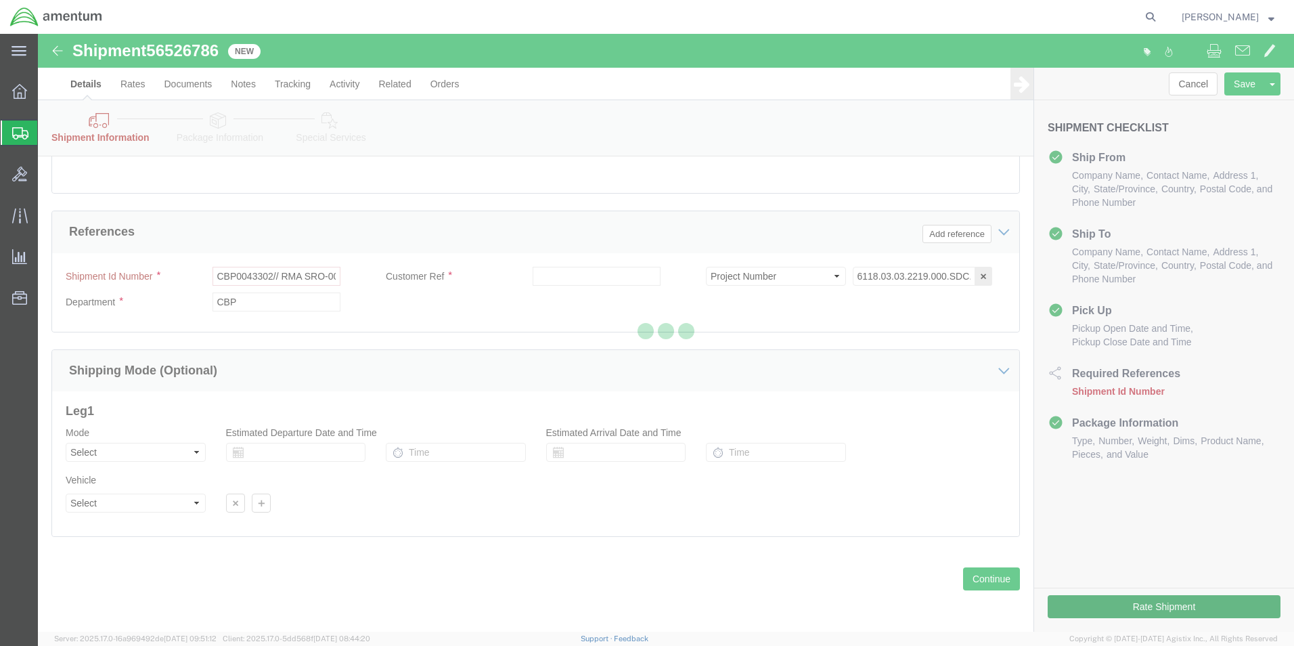
scroll to position [646, 0]
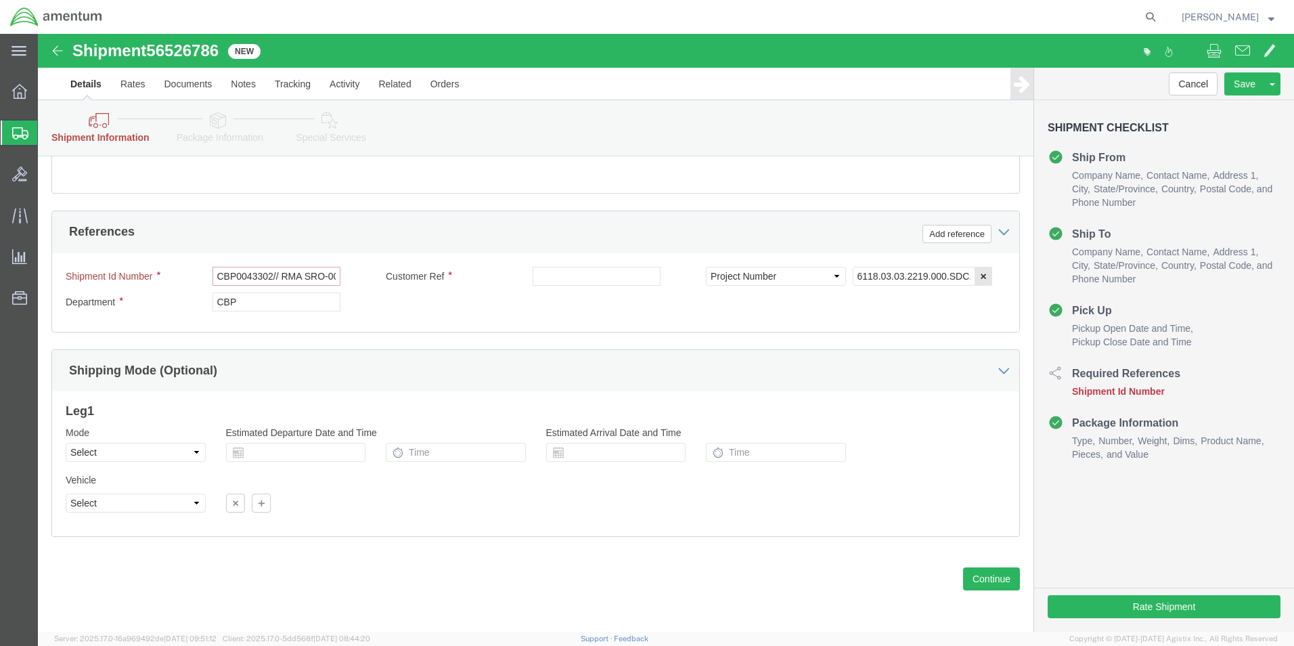
click input "CBP0043302// RMA SRO-002611"
click input "text"
paste input "CBP0043302// RMA SRO-002611"
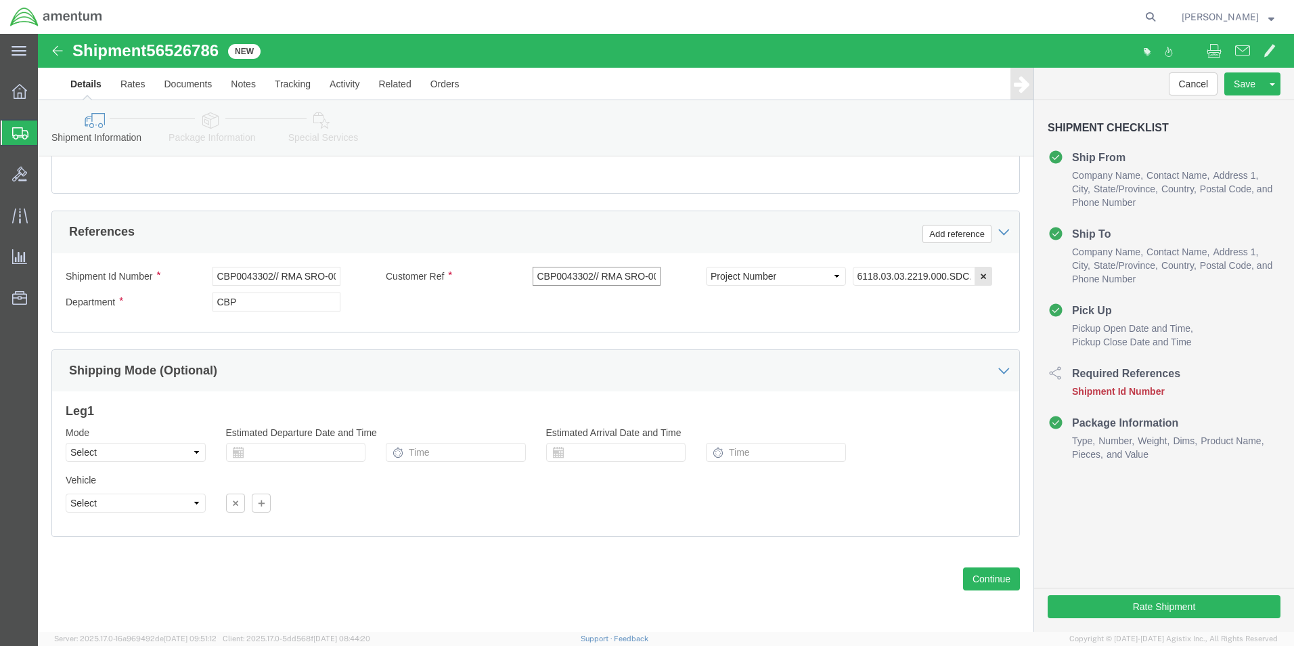
scroll to position [0, 27]
type input "CBP0043302// RMA SRO-002611"
click button "Rate Shipment"
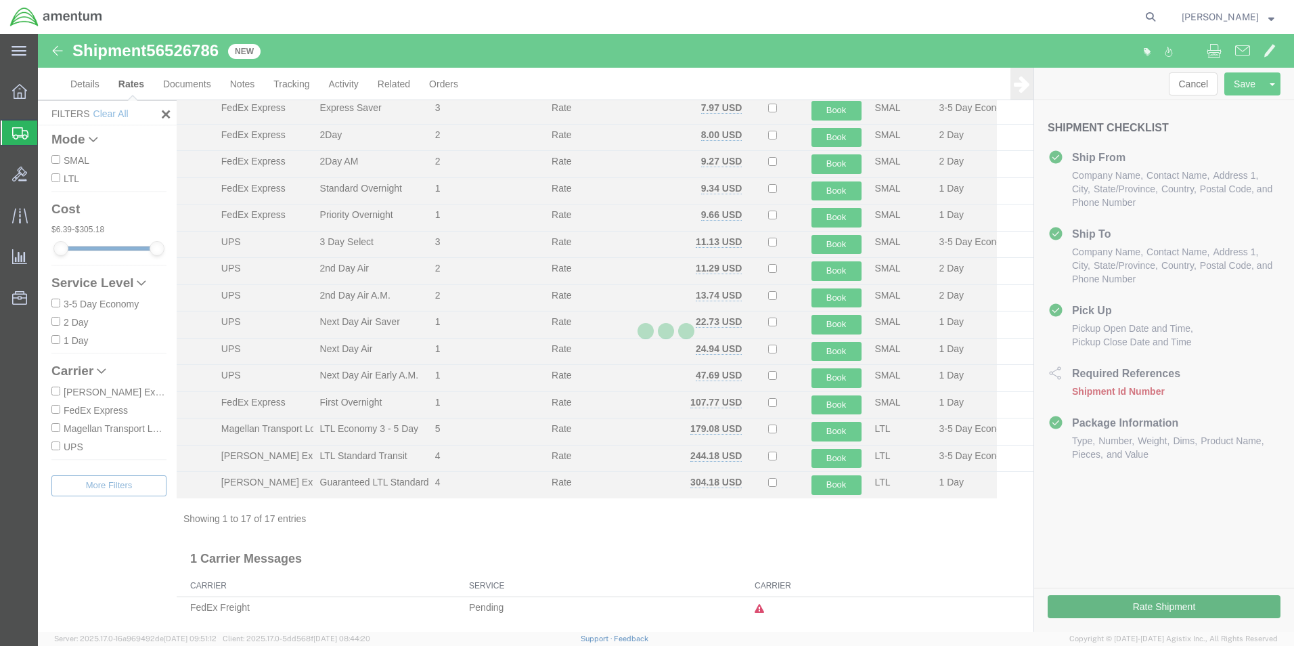
scroll to position [109, 0]
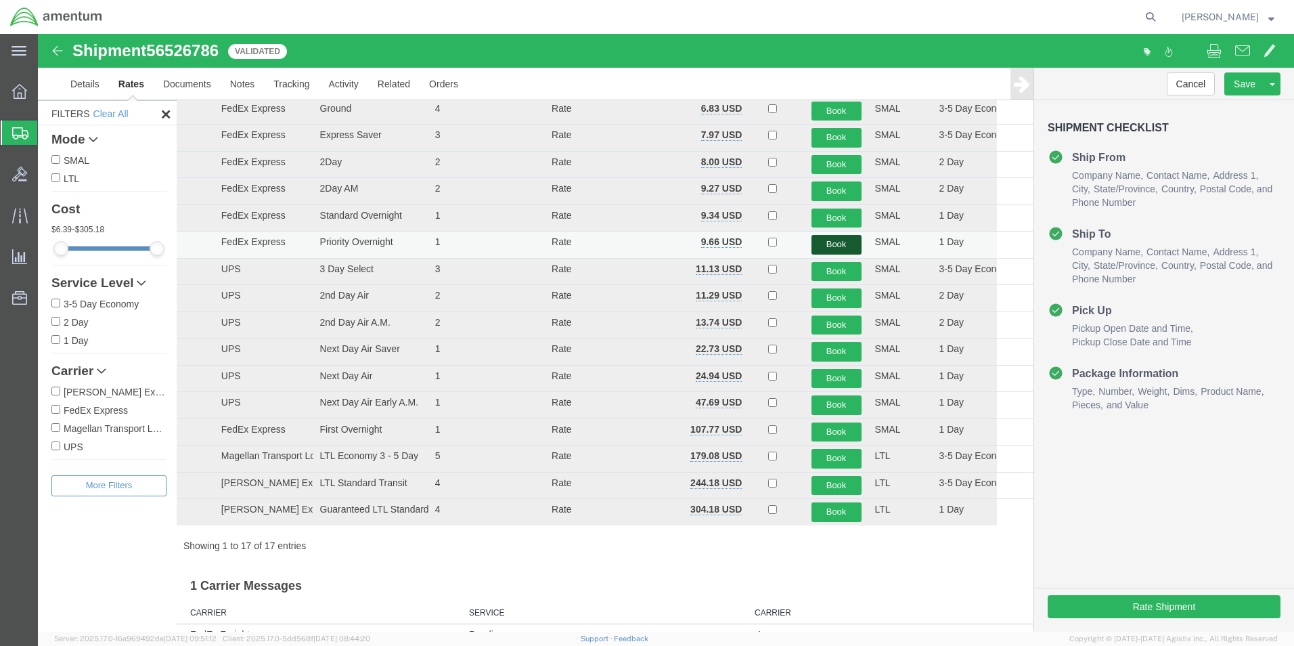
click at [832, 249] on button "Book" at bounding box center [836, 245] width 50 height 20
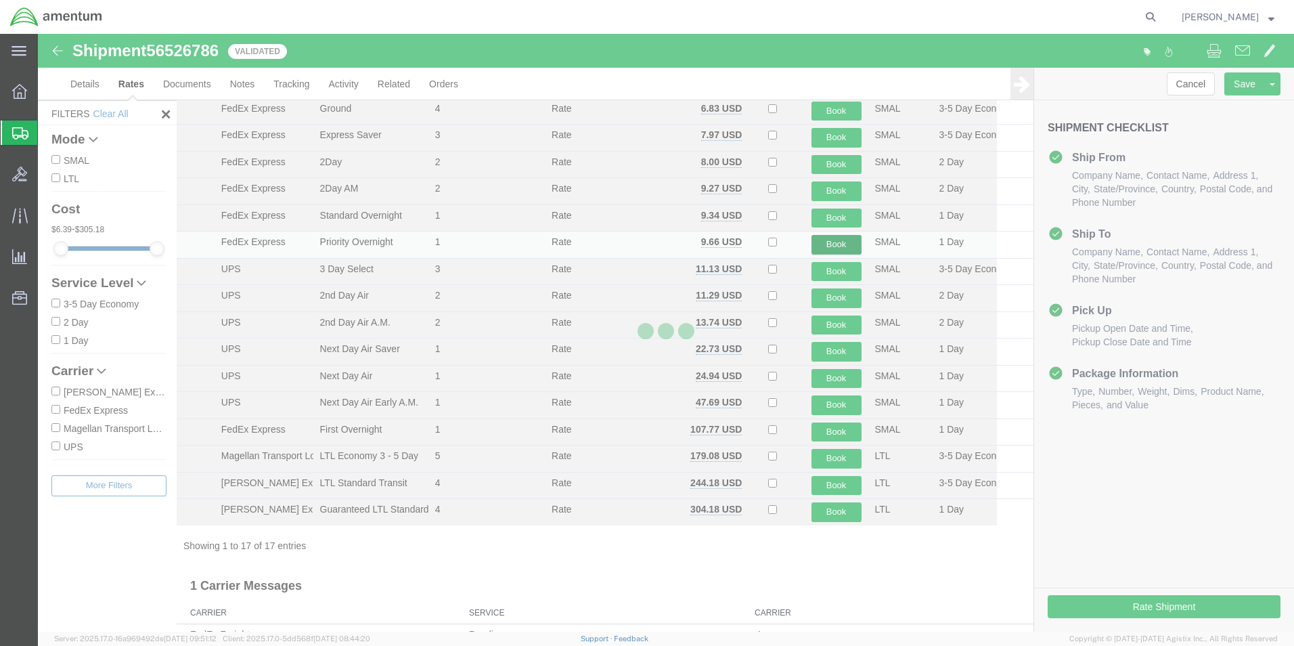
scroll to position [0, 0]
